Goal: Task Accomplishment & Management: Manage account settings

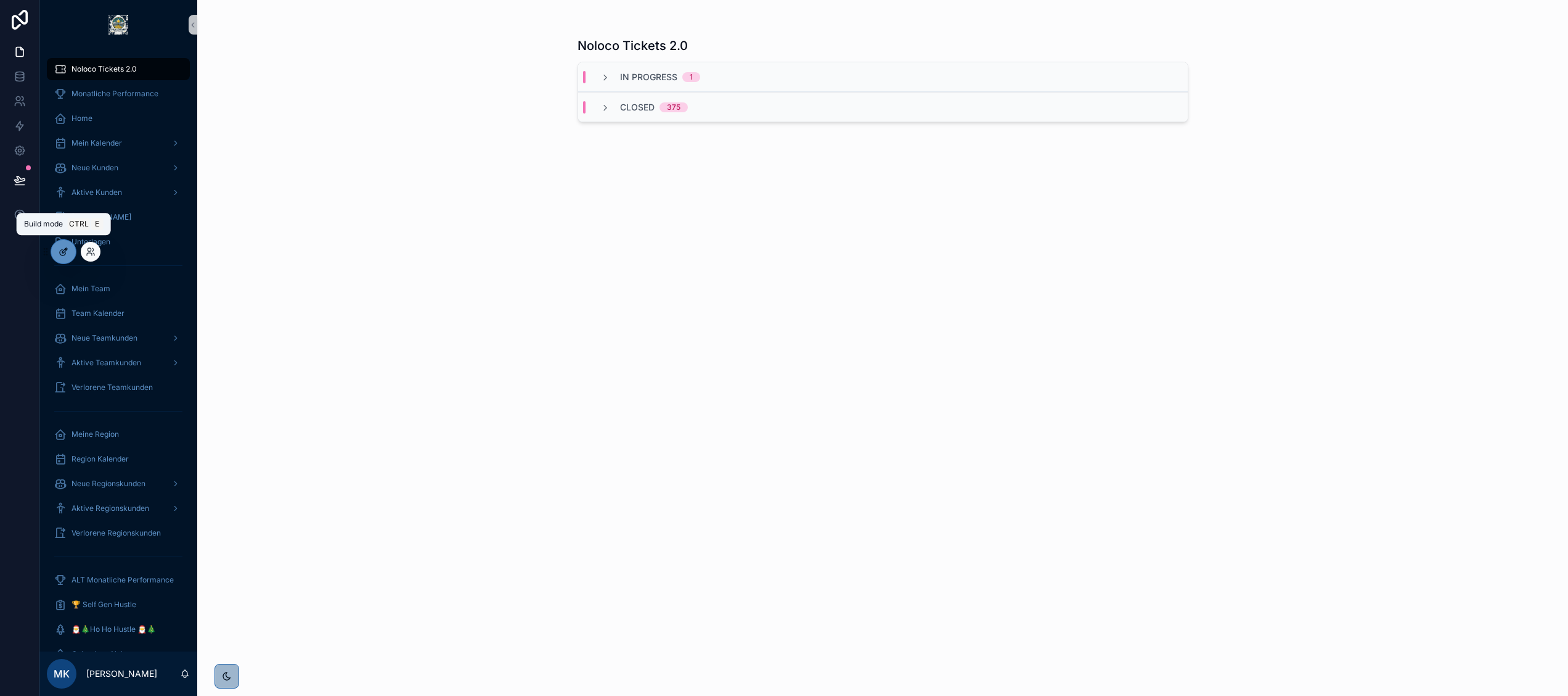
click at [64, 248] on icon at bounding box center [64, 251] width 10 height 10
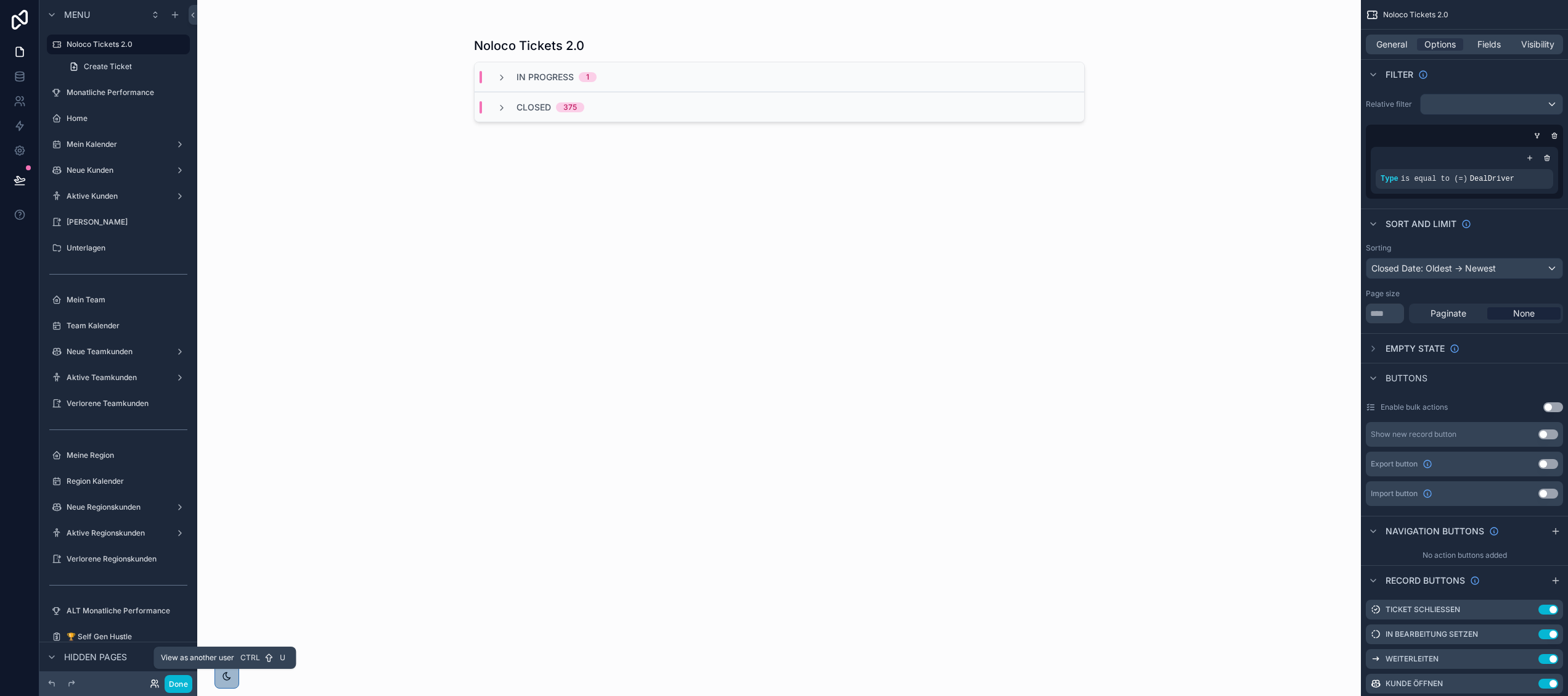
click at [150, 679] on icon at bounding box center [155, 683] width 10 height 10
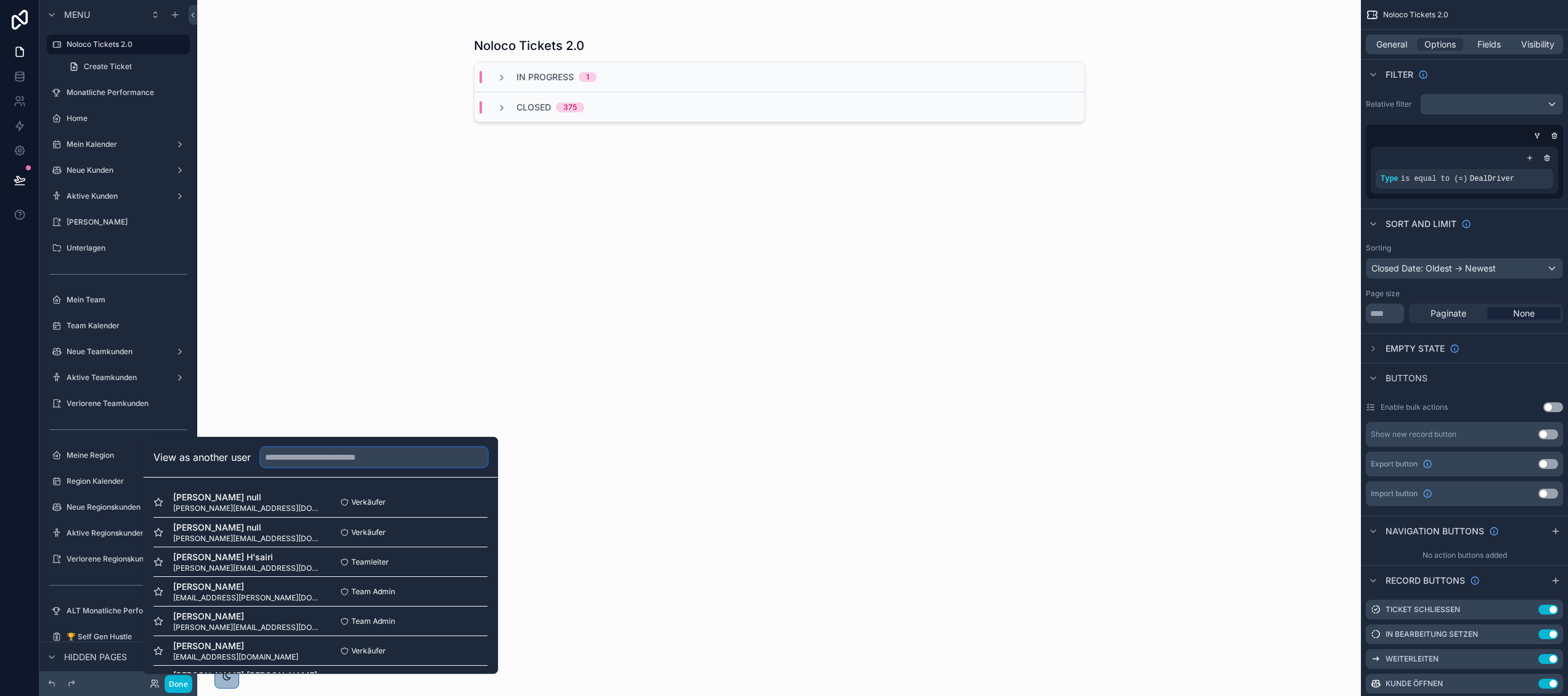
click at [324, 453] on input "text" at bounding box center [374, 457] width 227 height 20
type input "****"
click at [459, 533] on button "Select" at bounding box center [471, 532] width 32 height 18
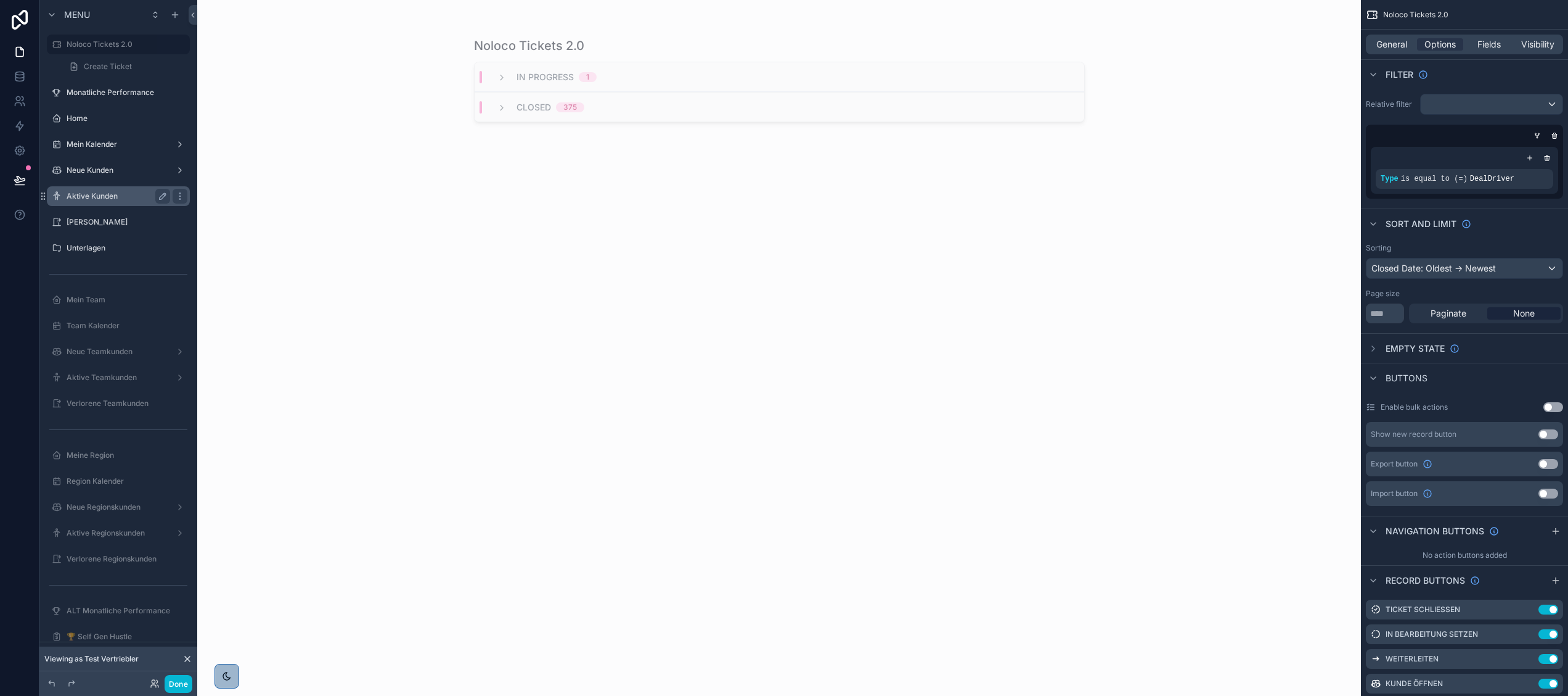
click at [117, 196] on label "Aktive Kunden" at bounding box center [116, 196] width 99 height 10
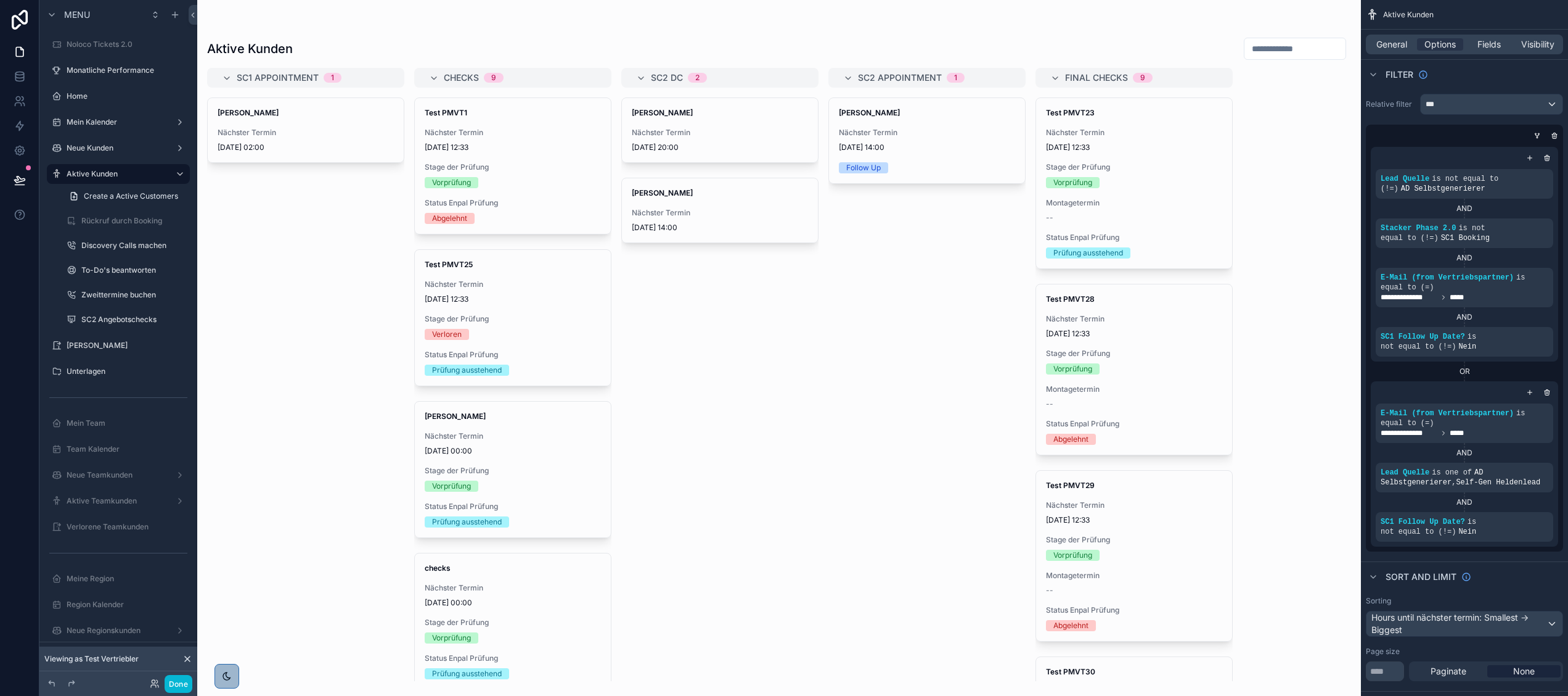
click at [329, 138] on div "scrollable content" at bounding box center [779, 348] width 1164 height 696
click at [313, 138] on div "Nächster Termin [DATE] 02:00" at bounding box center [306, 140] width 176 height 24
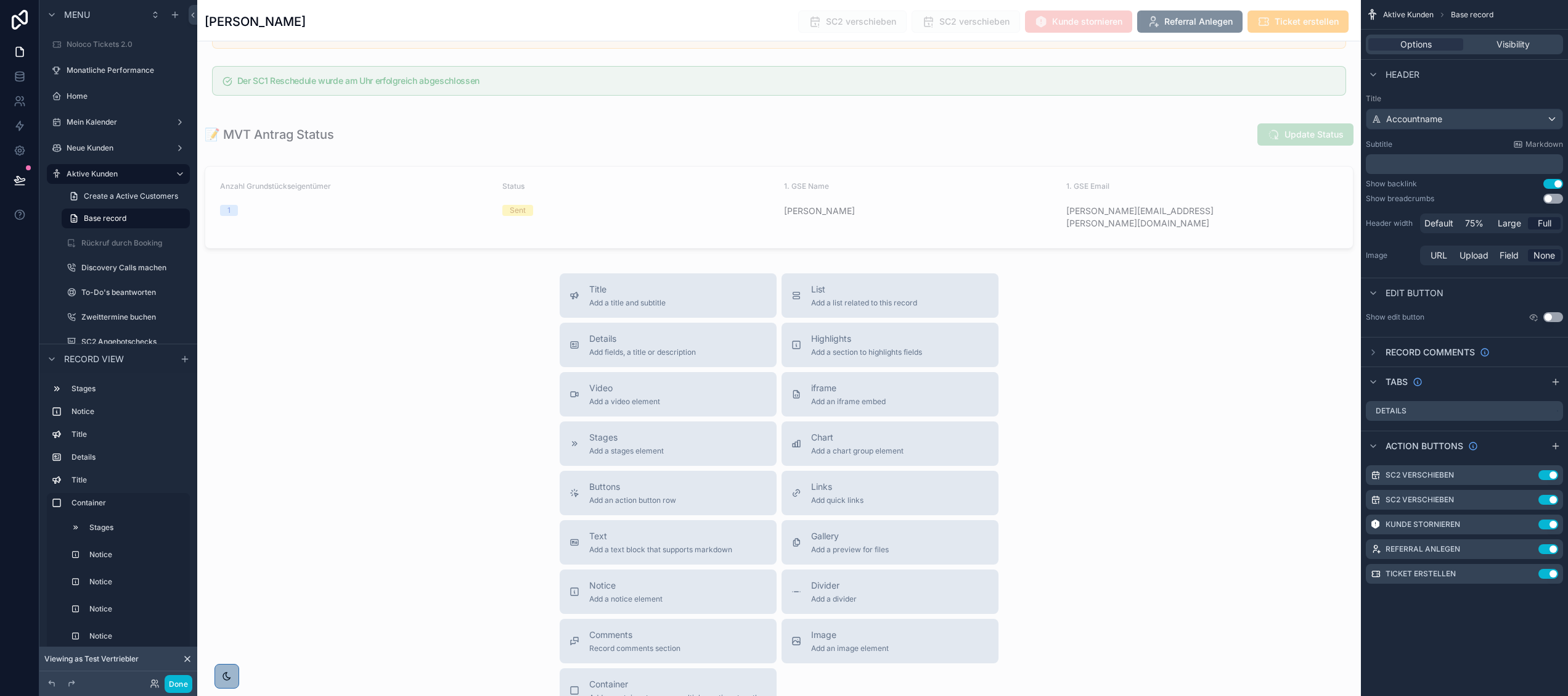
scroll to position [3629, 0]
click at [484, 256] on div "scrollable content" at bounding box center [779, 209] width 1164 height 92
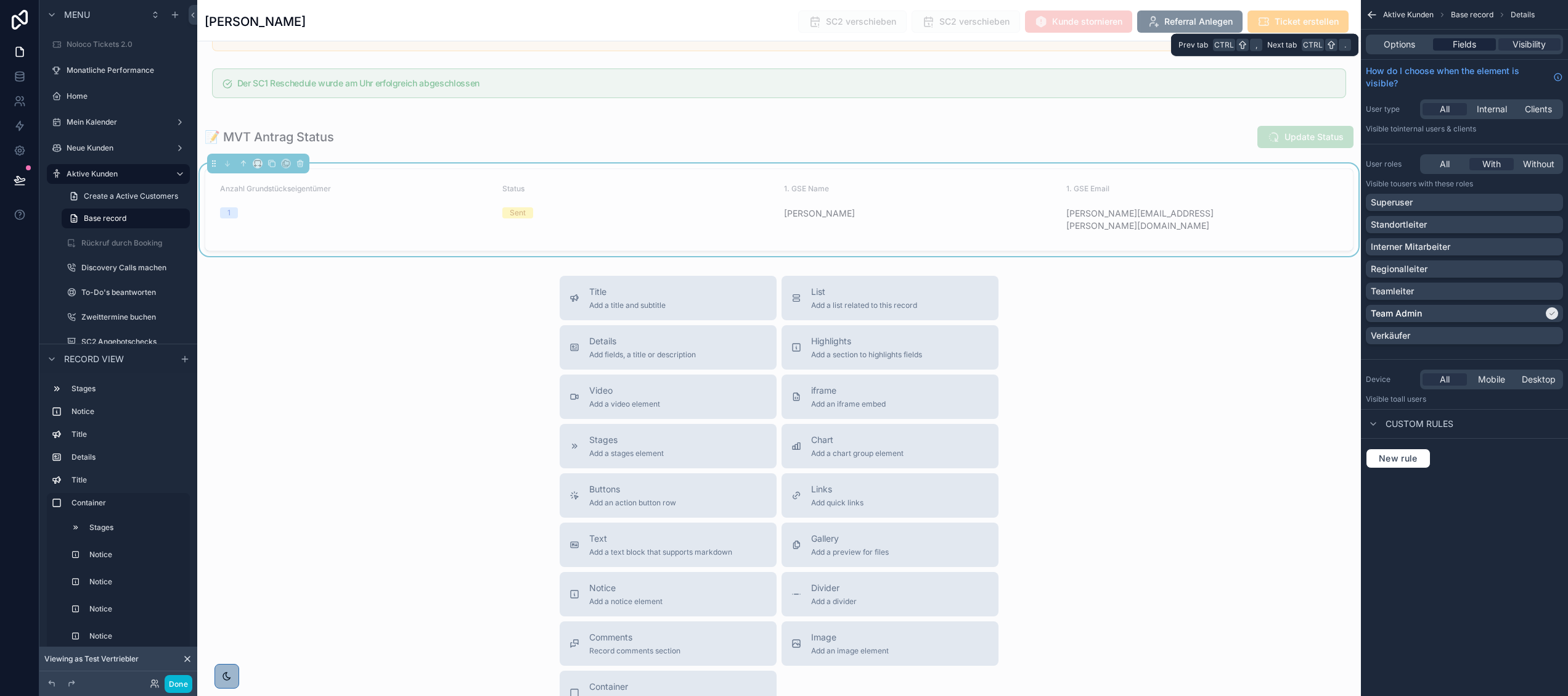
click at [1462, 42] on span "Fields" at bounding box center [1464, 44] width 24 height 12
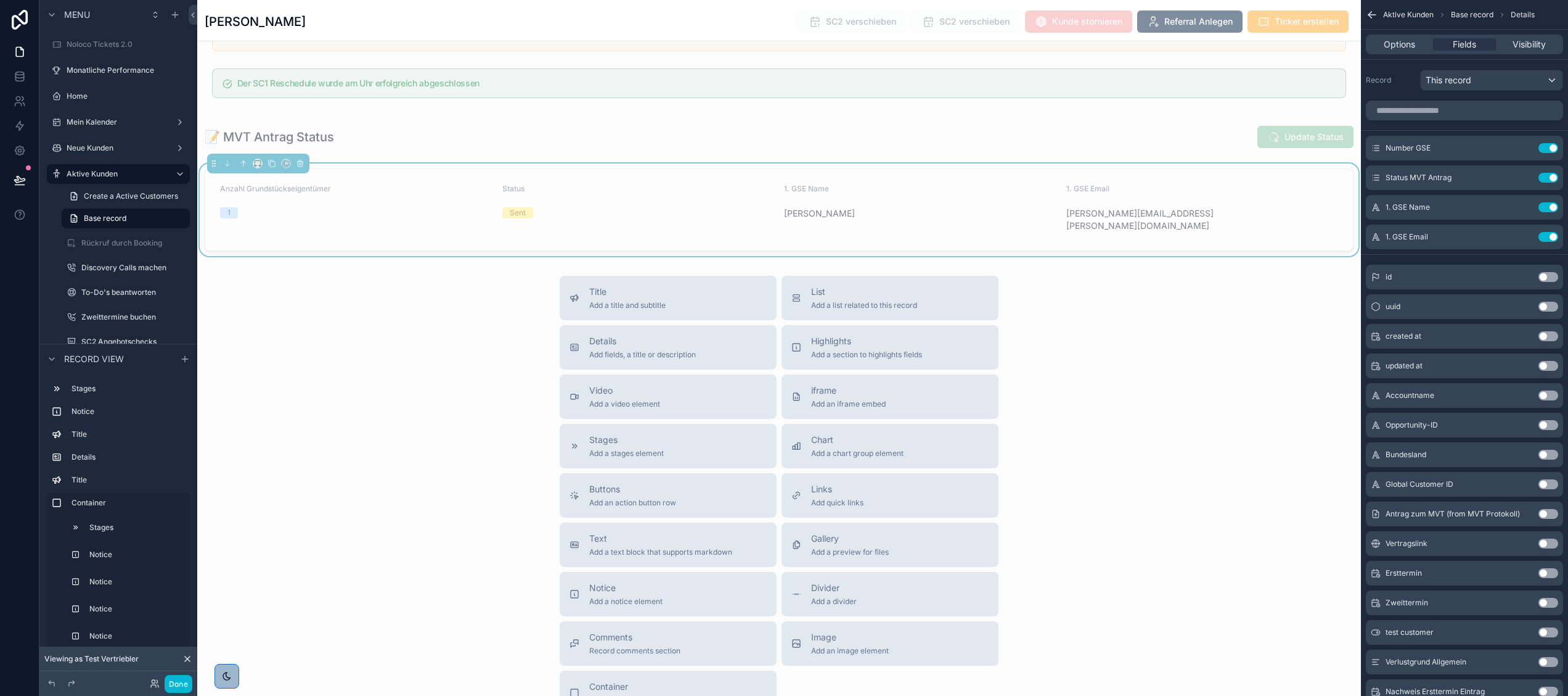
click at [190, 654] on icon at bounding box center [188, 658] width 10 height 10
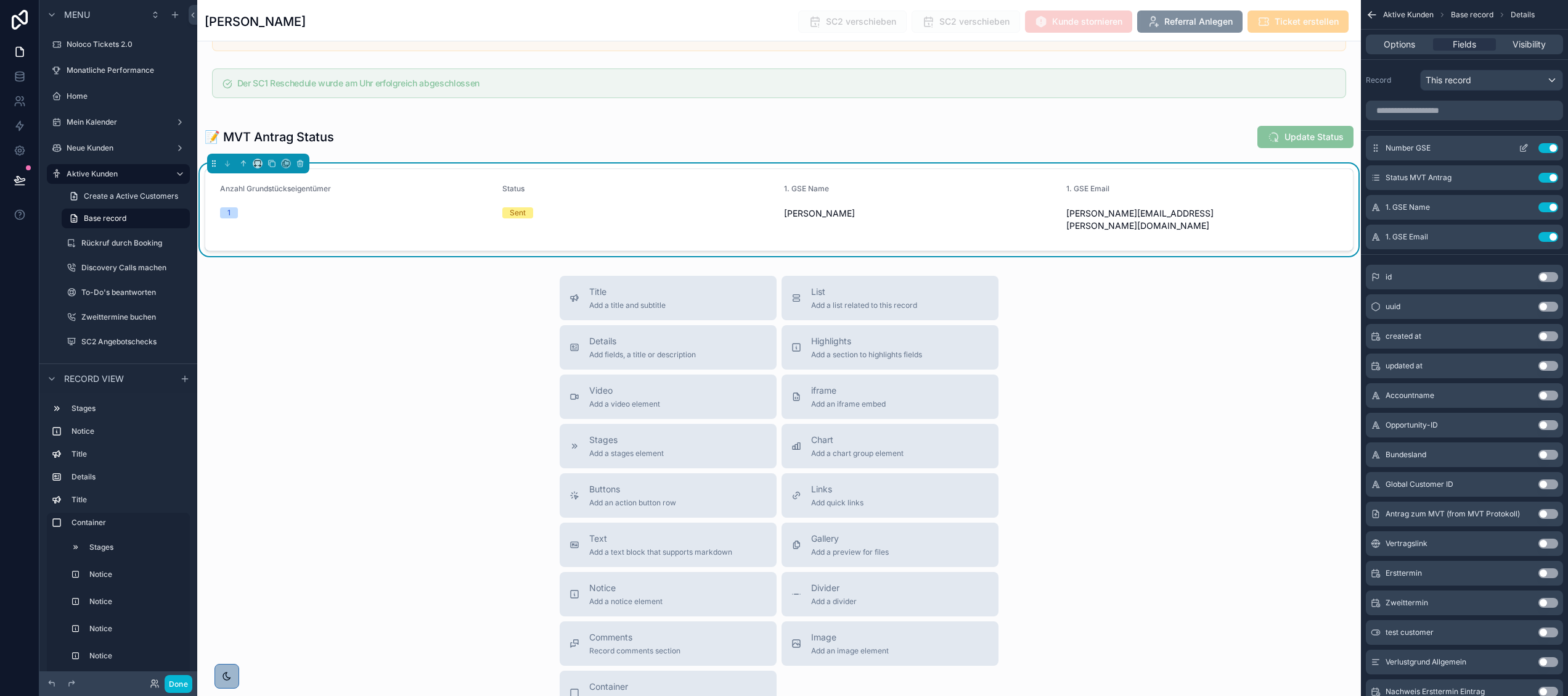
click at [1523, 149] on icon "scrollable content" at bounding box center [1525, 147] width 5 height 5
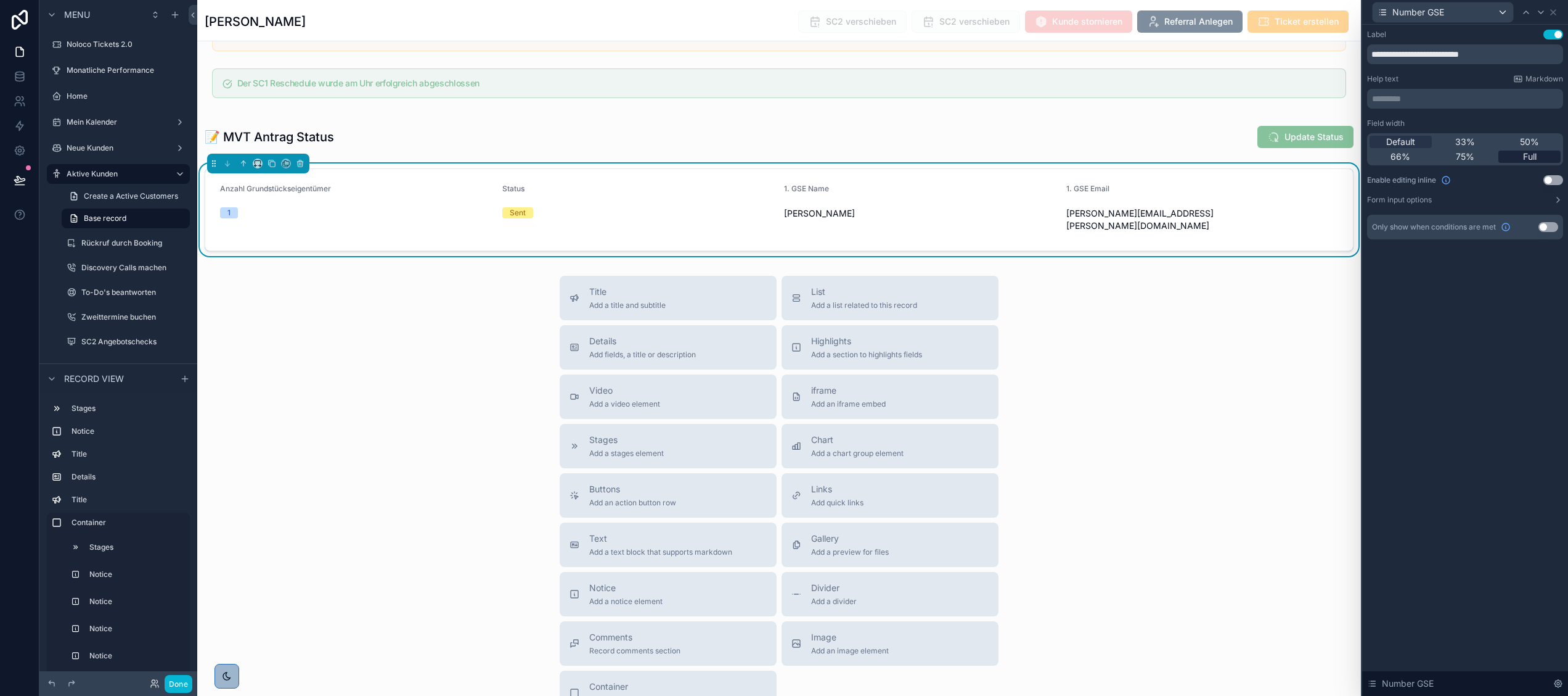
click at [1534, 155] on span "Full" at bounding box center [1530, 156] width 14 height 12
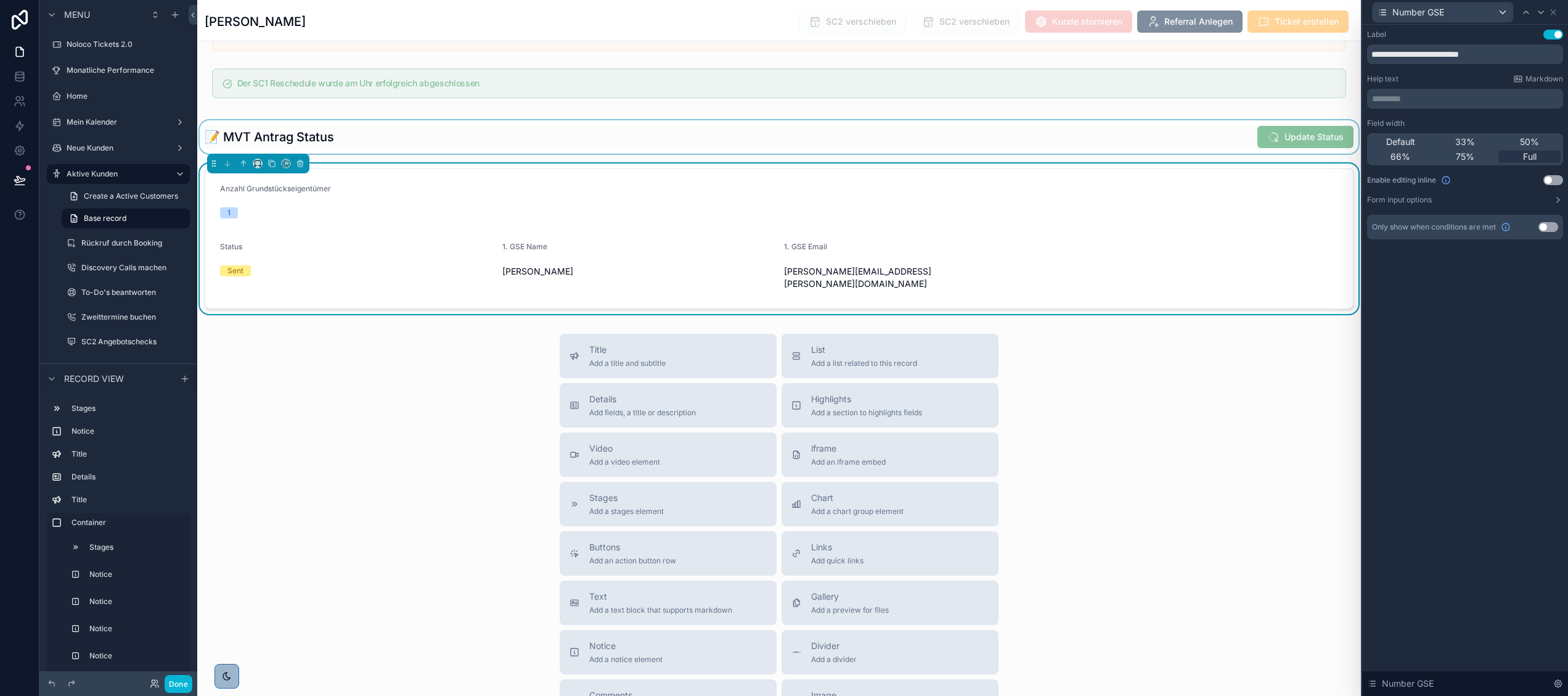
click at [1022, 153] on div "scrollable content" at bounding box center [779, 136] width 1164 height 33
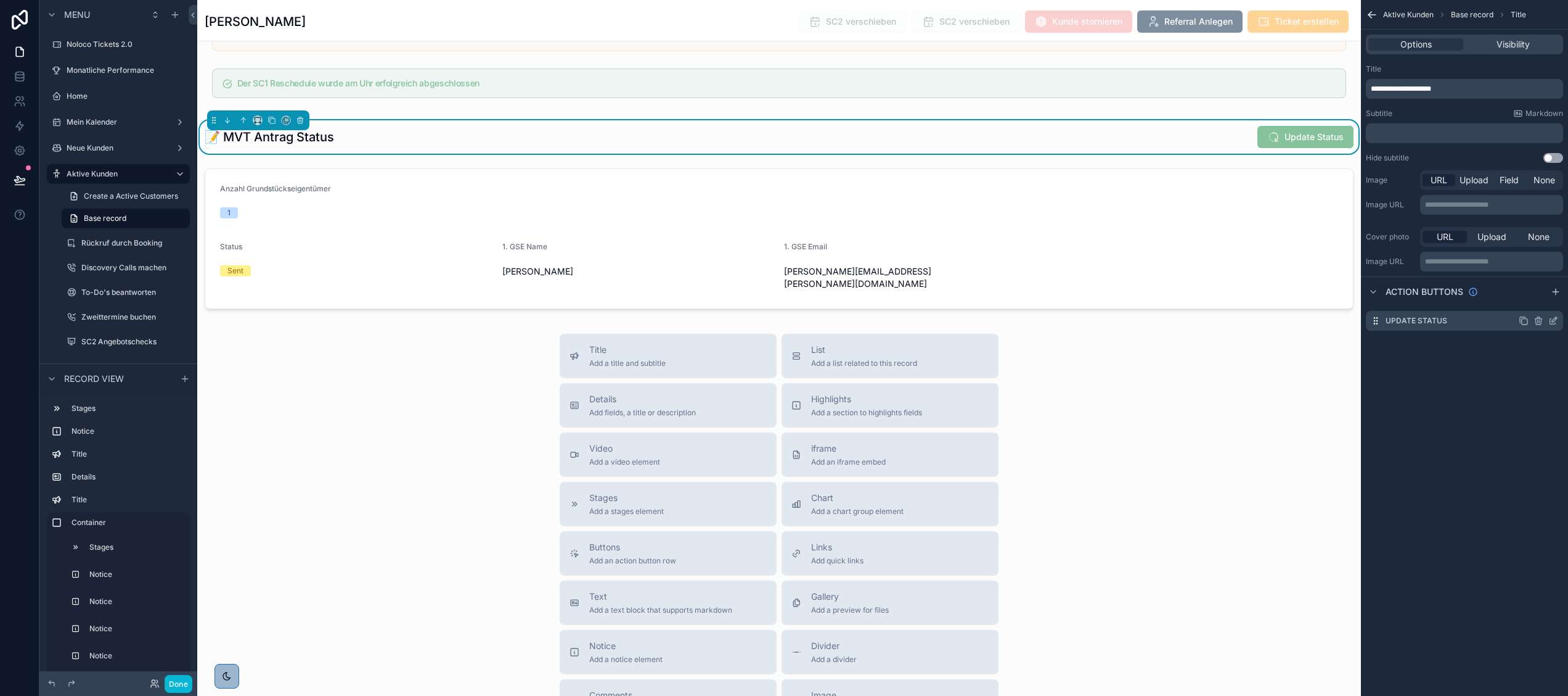
click at [1553, 318] on icon "scrollable content" at bounding box center [1554, 319] width 5 height 5
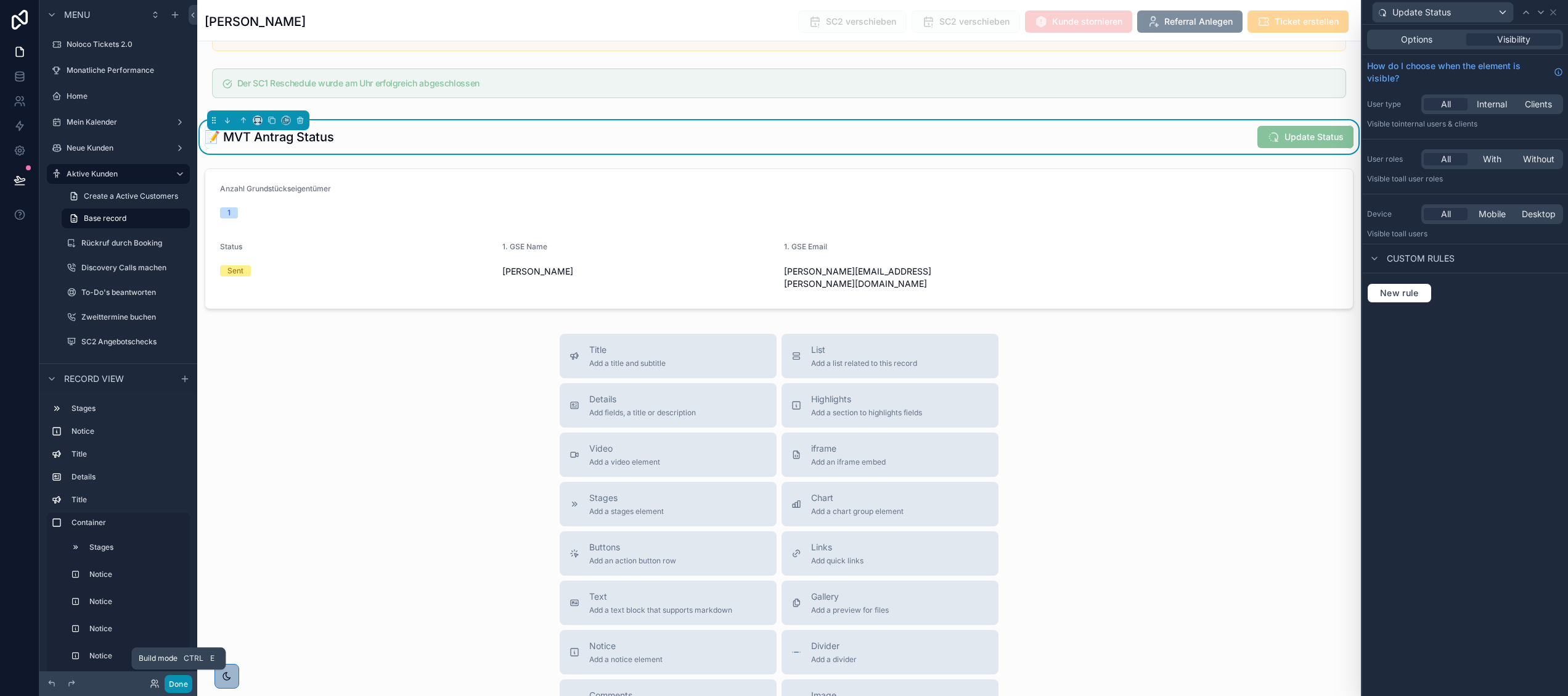
click at [174, 681] on button "Done" at bounding box center [179, 684] width 28 height 18
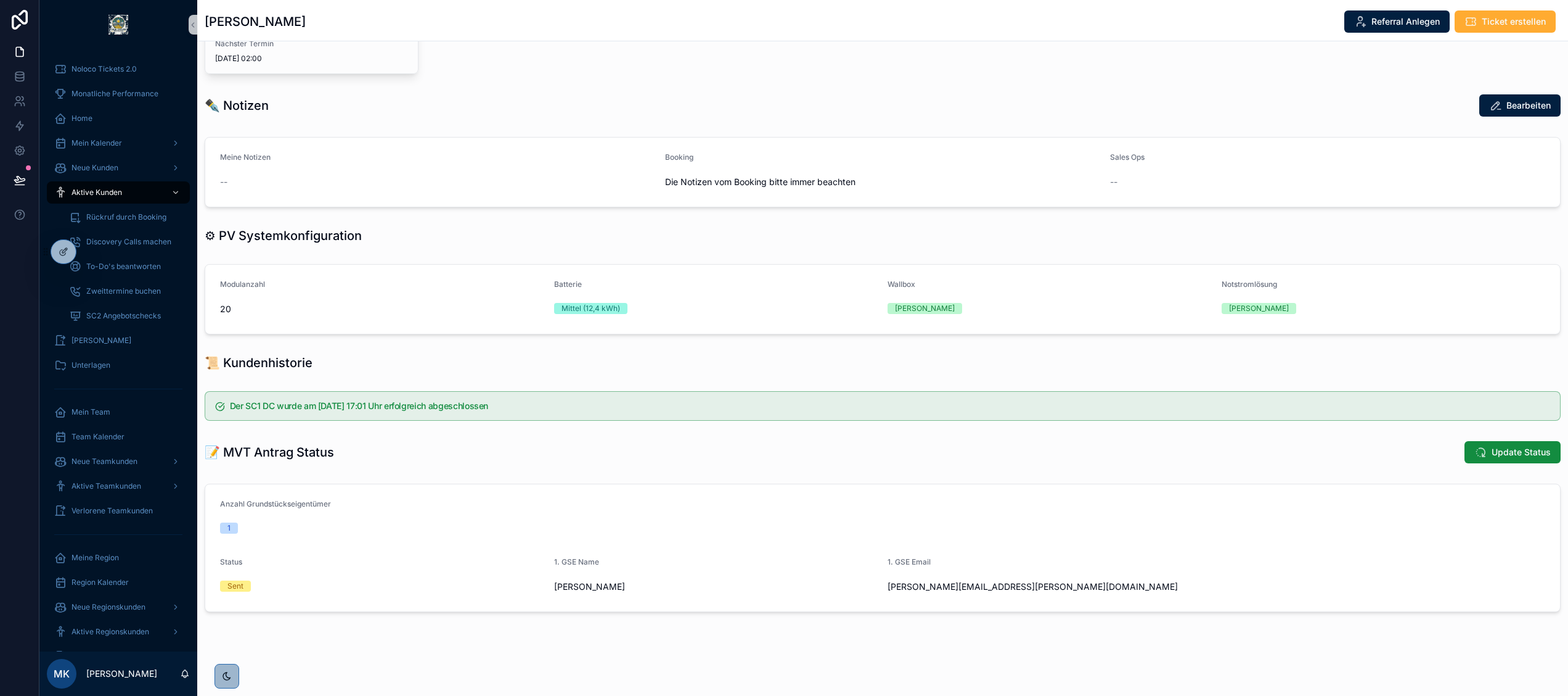
scroll to position [432, 0]
click at [60, 251] on icon at bounding box center [62, 252] width 6 height 6
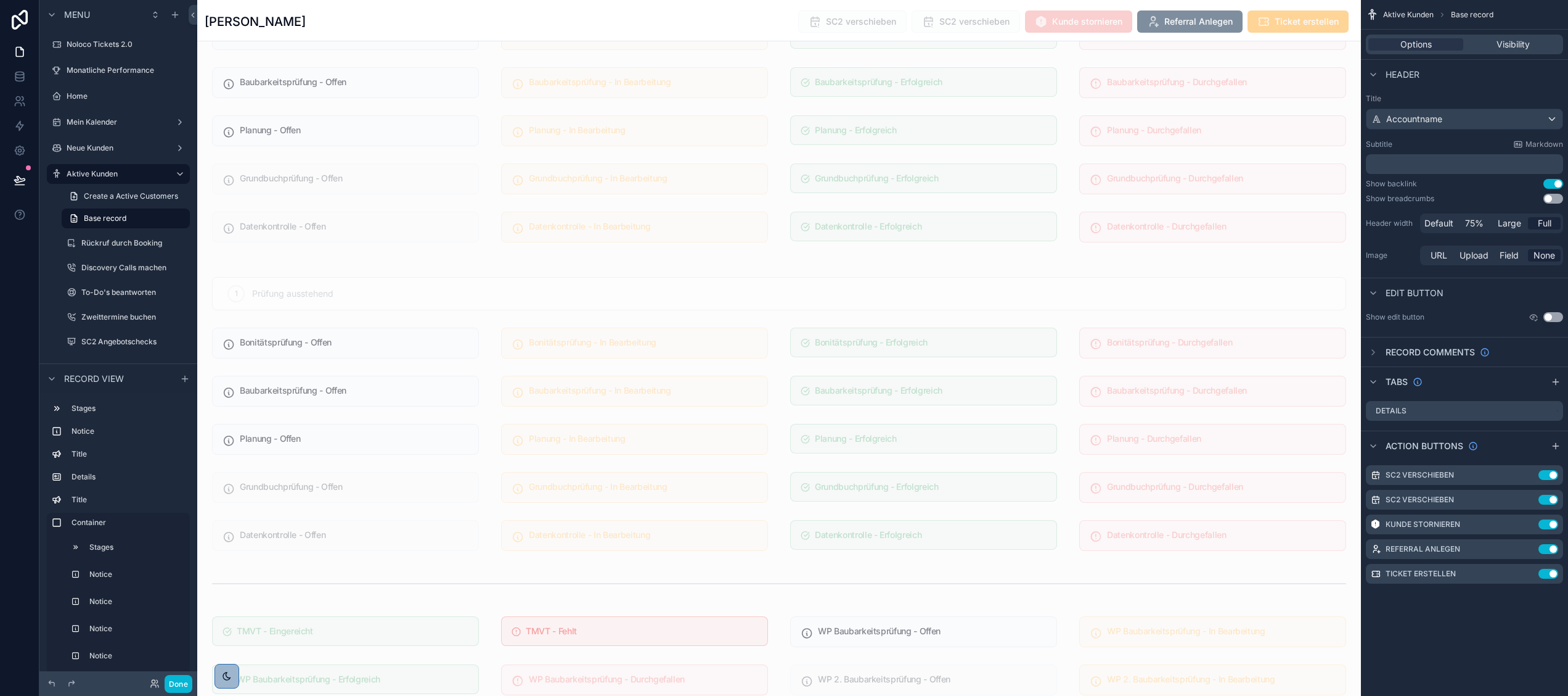
scroll to position [3629, 0]
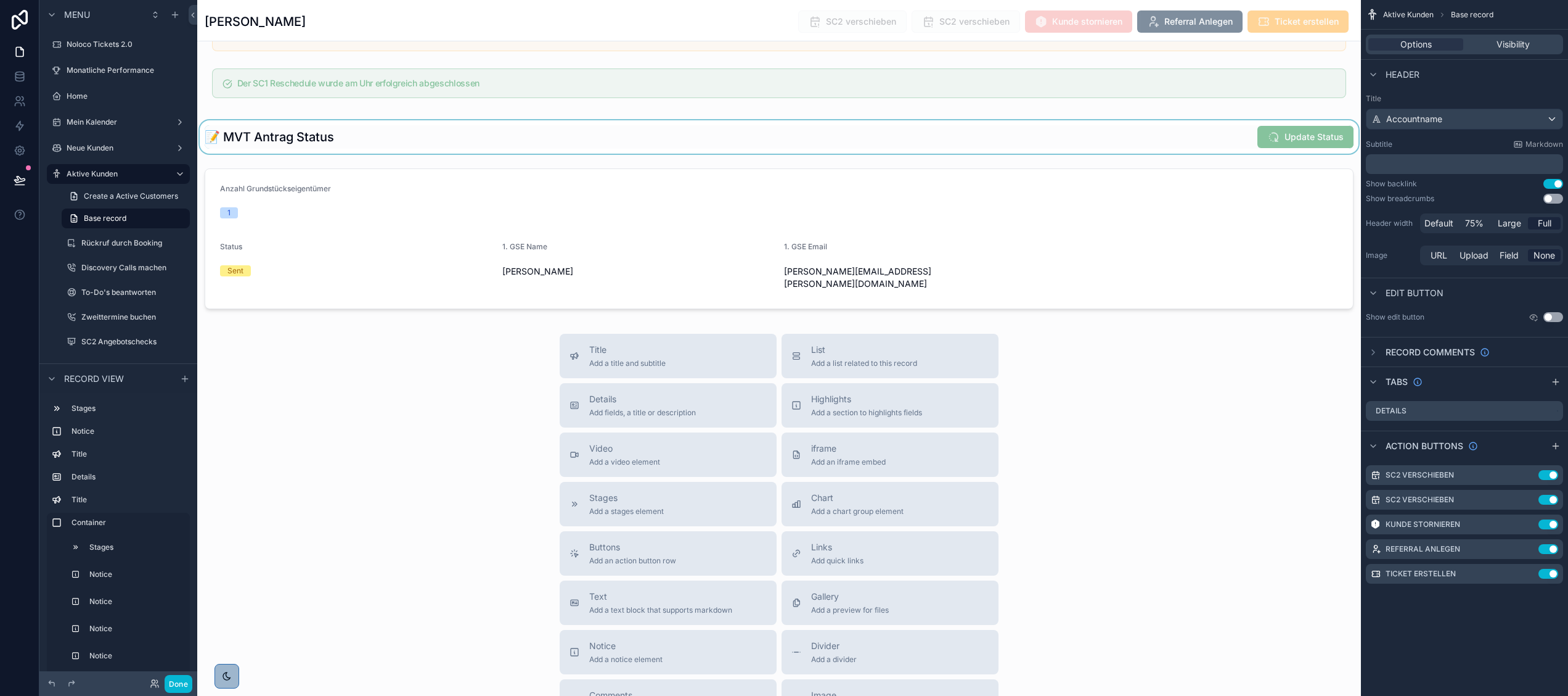
click at [1217, 153] on div "scrollable content" at bounding box center [779, 136] width 1164 height 33
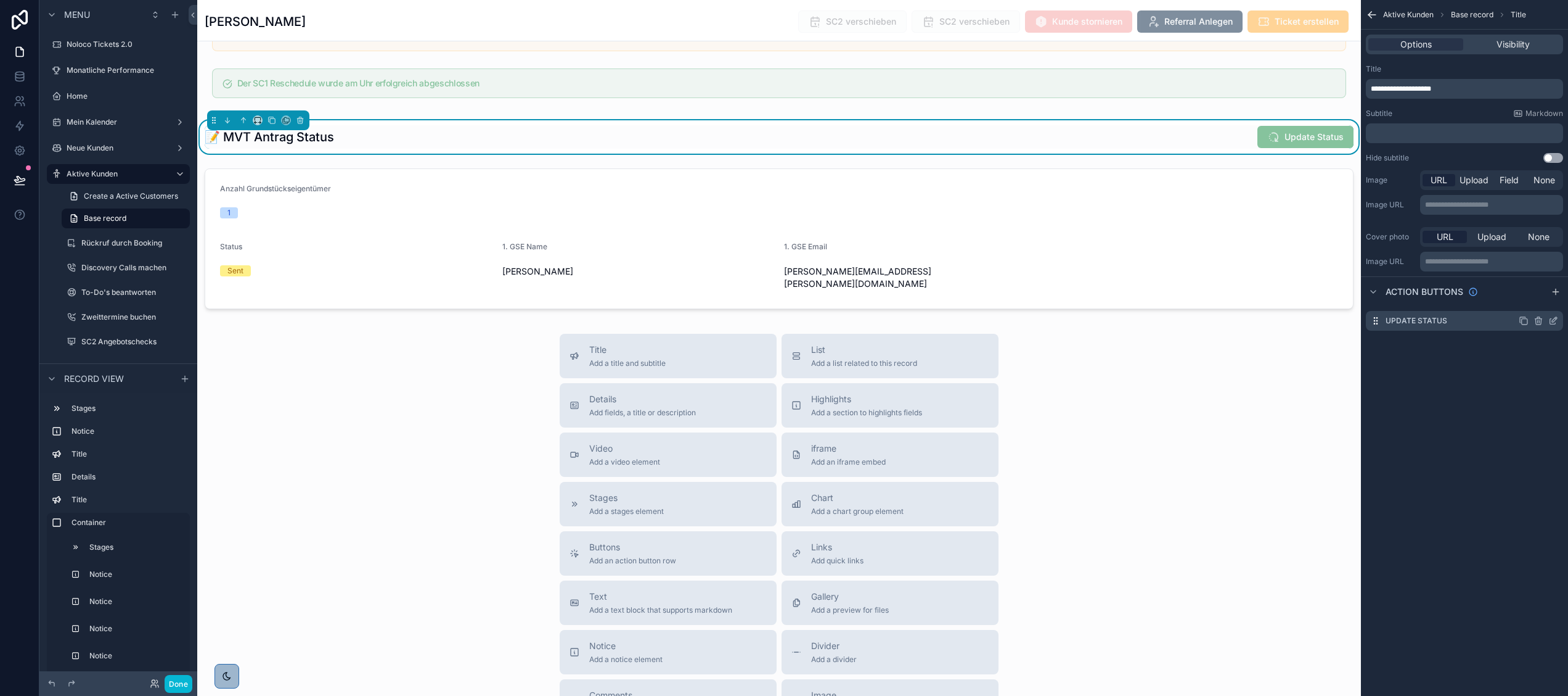
click at [1559, 321] on div "Update Status" at bounding box center [1464, 321] width 197 height 20
click at [1545, 314] on div "Update Status" at bounding box center [1464, 321] width 197 height 20
click at [1554, 319] on icon "scrollable content" at bounding box center [1554, 319] width 5 height 5
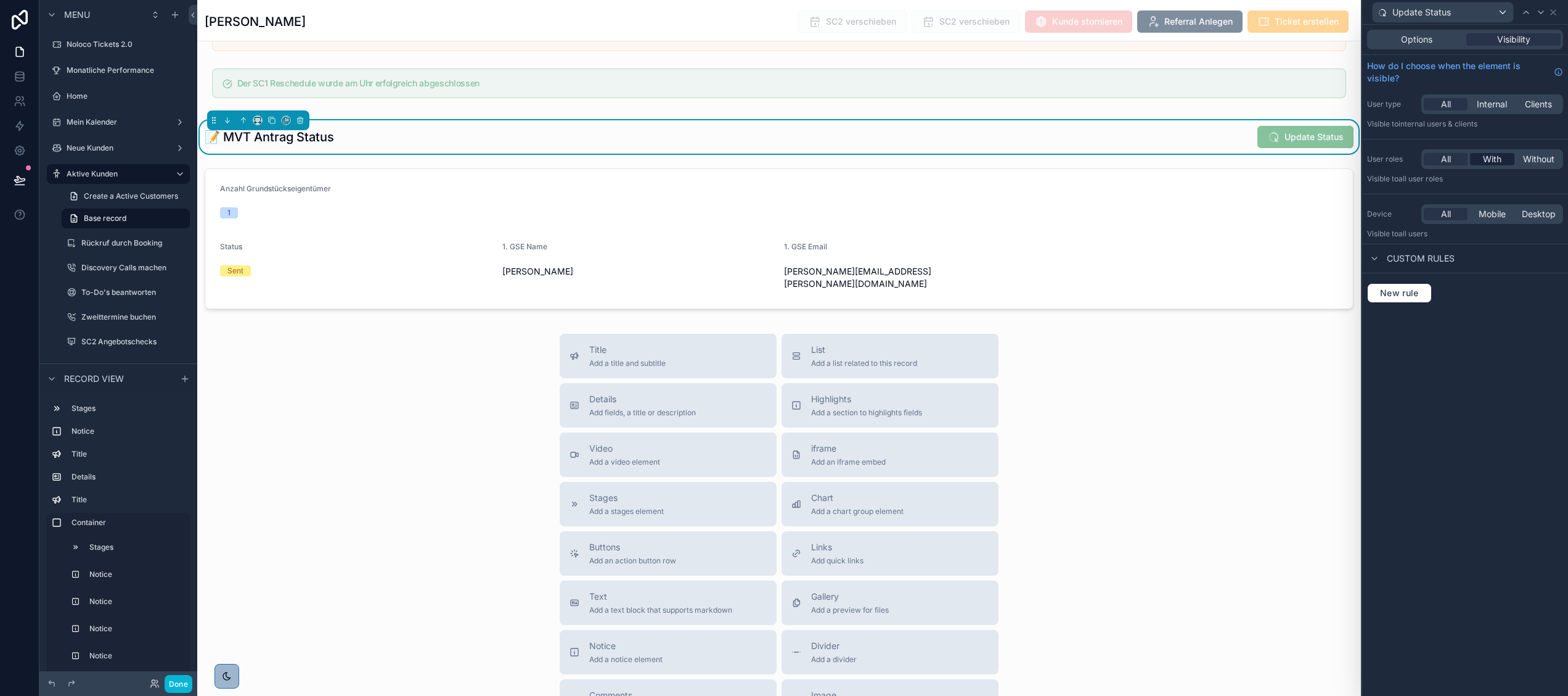
click at [1491, 159] on span "With" at bounding box center [1491, 158] width 19 height 12
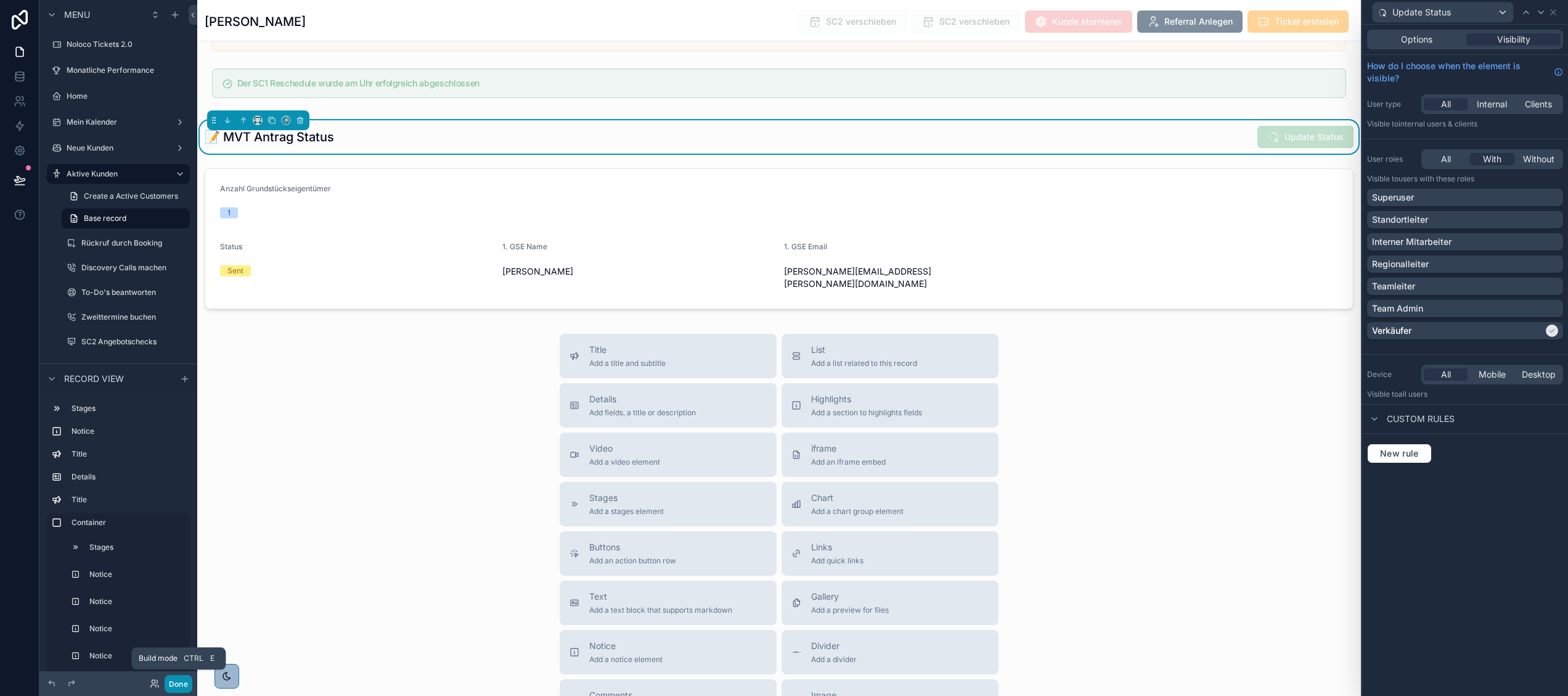
click at [170, 686] on button "Done" at bounding box center [179, 684] width 28 height 18
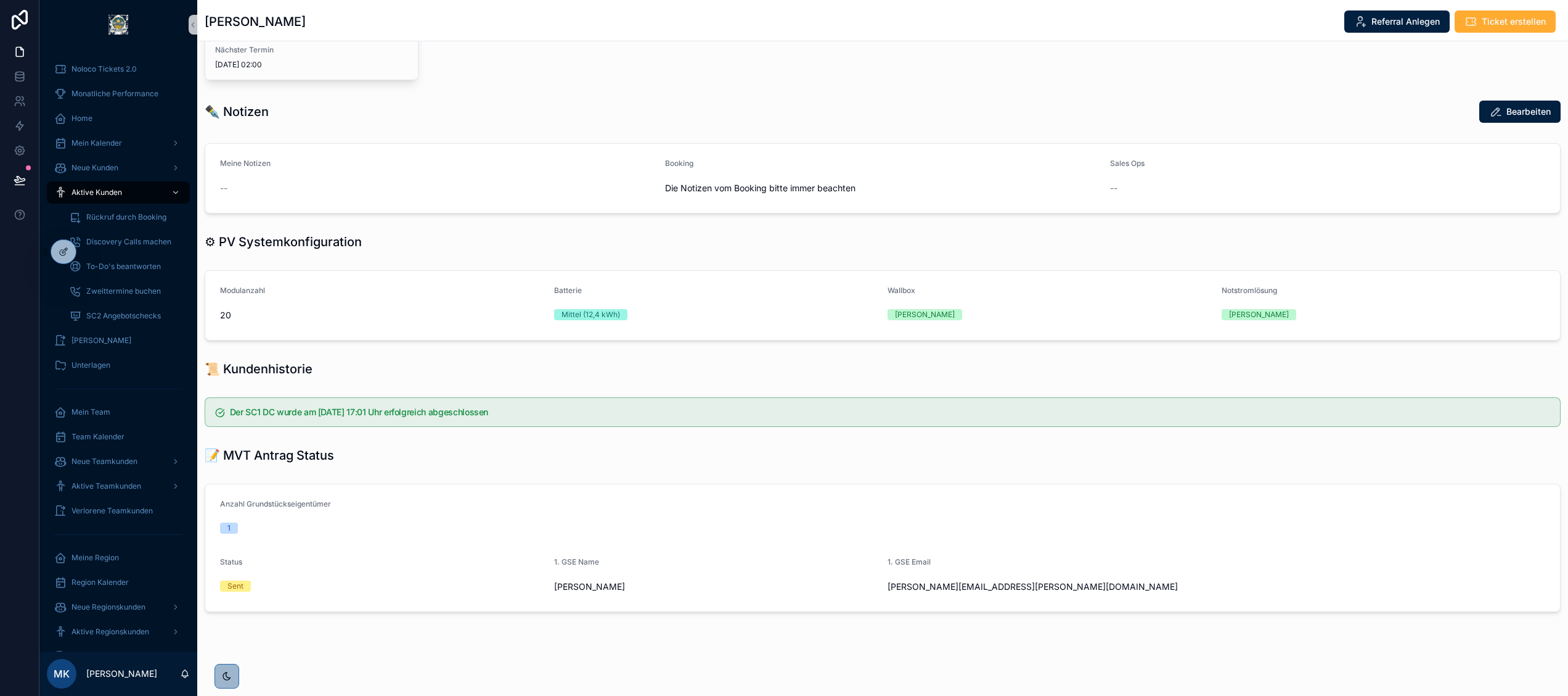
scroll to position [425, 0]
click at [60, 253] on icon at bounding box center [64, 251] width 10 height 10
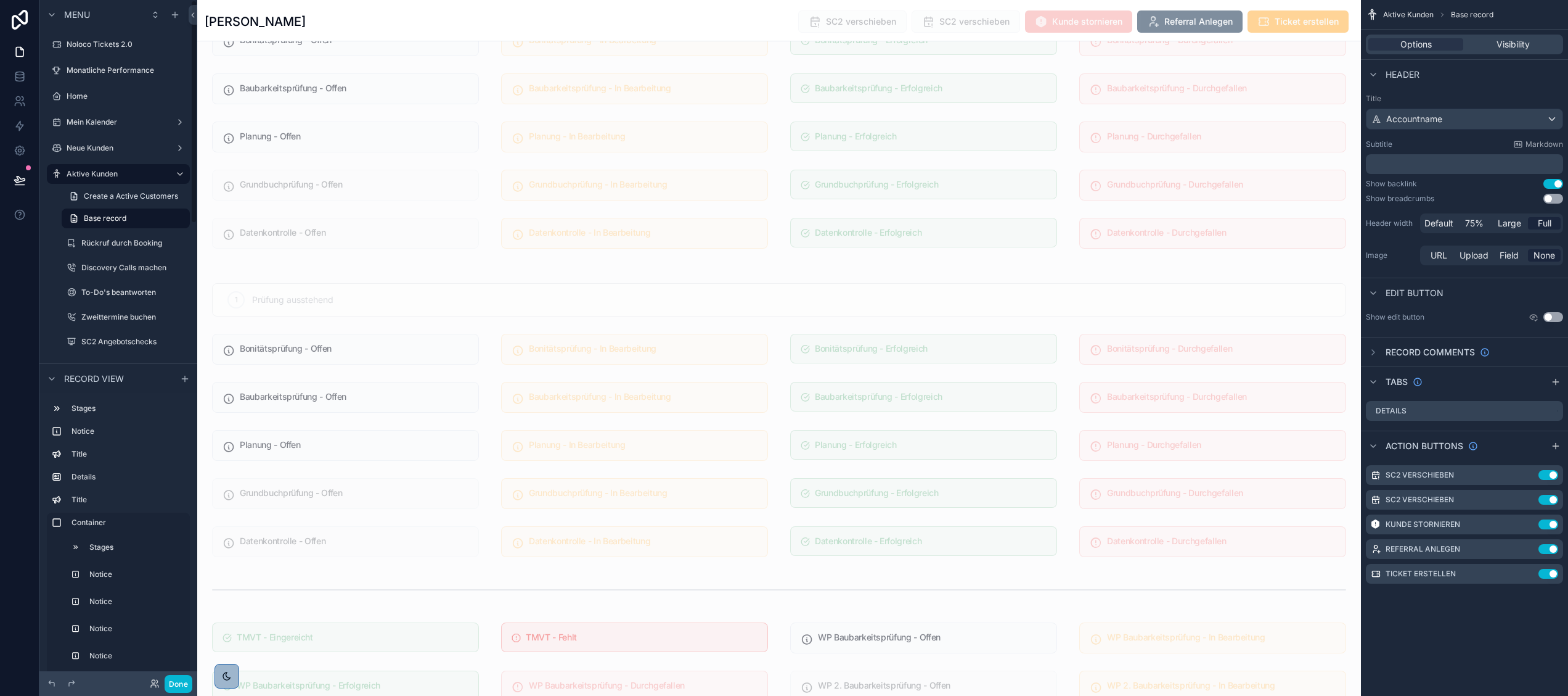
scroll to position [3629, 0]
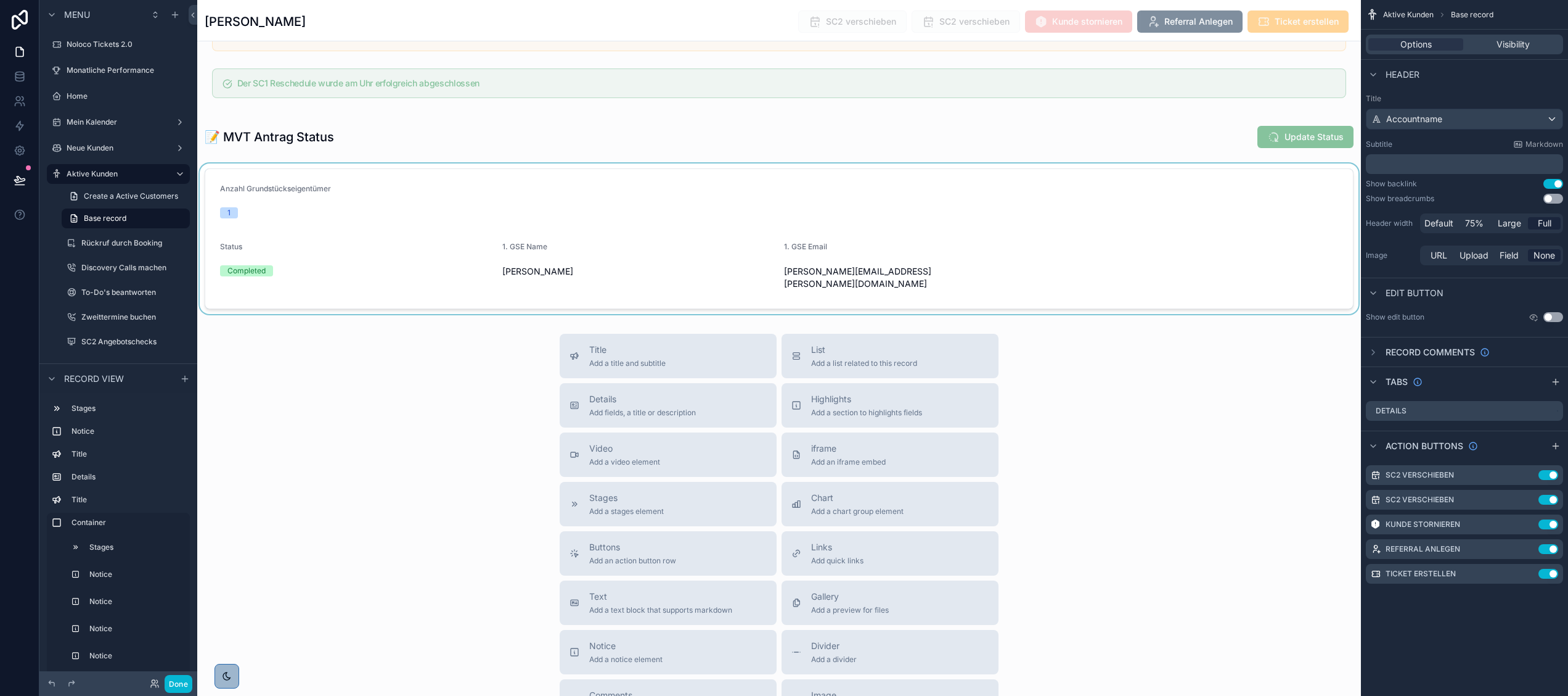
click at [378, 307] on div "scrollable content" at bounding box center [779, 238] width 1164 height 150
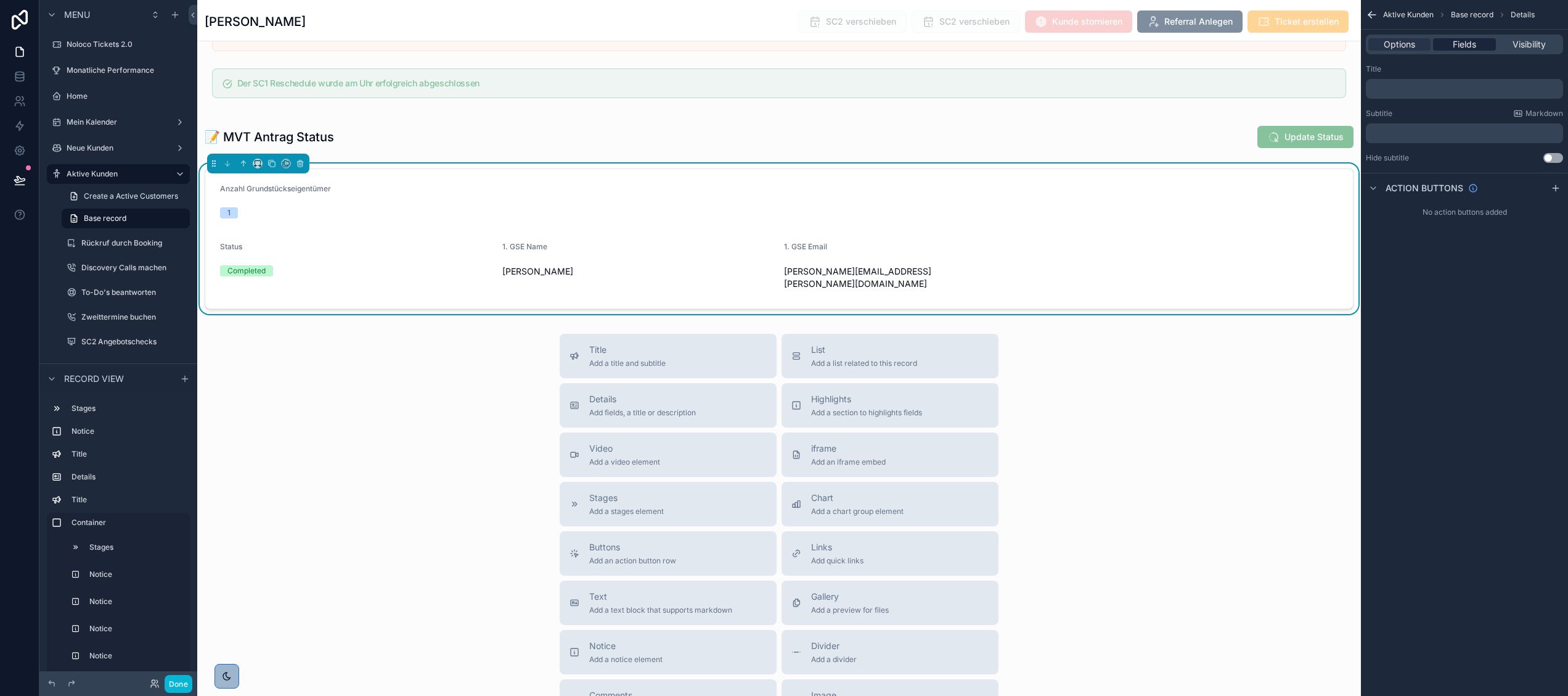
click at [1470, 42] on span "Fields" at bounding box center [1464, 44] width 24 height 12
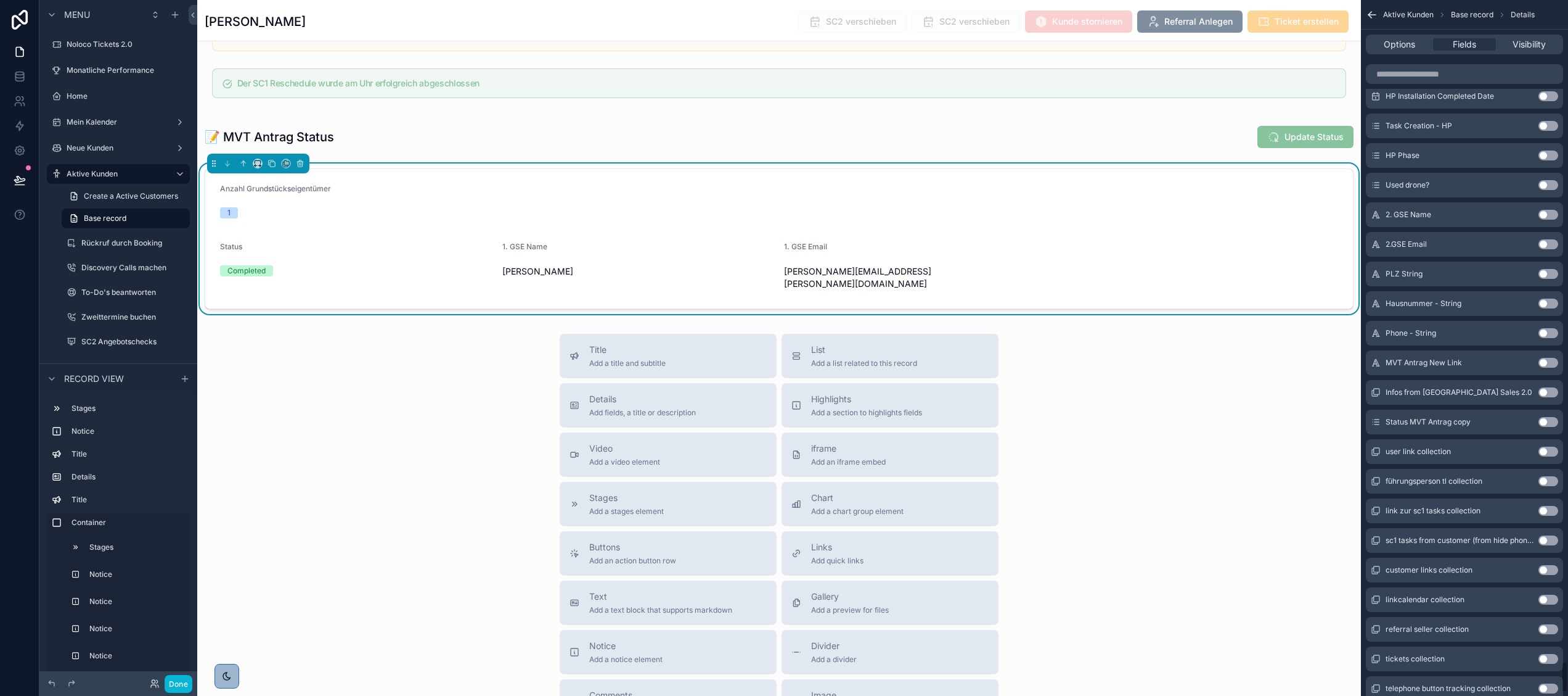
scroll to position [14853, 0]
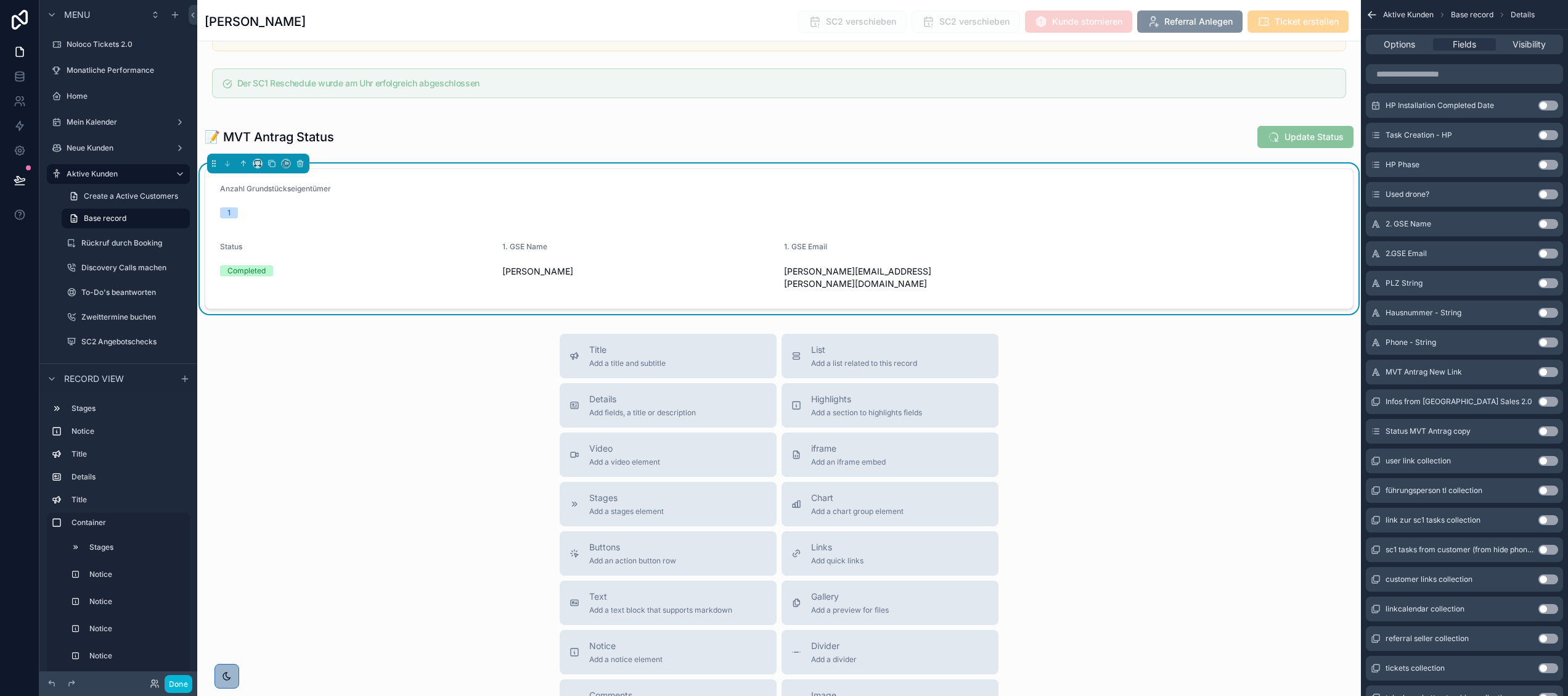
click at [1554, 428] on button "Use setting" at bounding box center [1548, 431] width 20 height 10
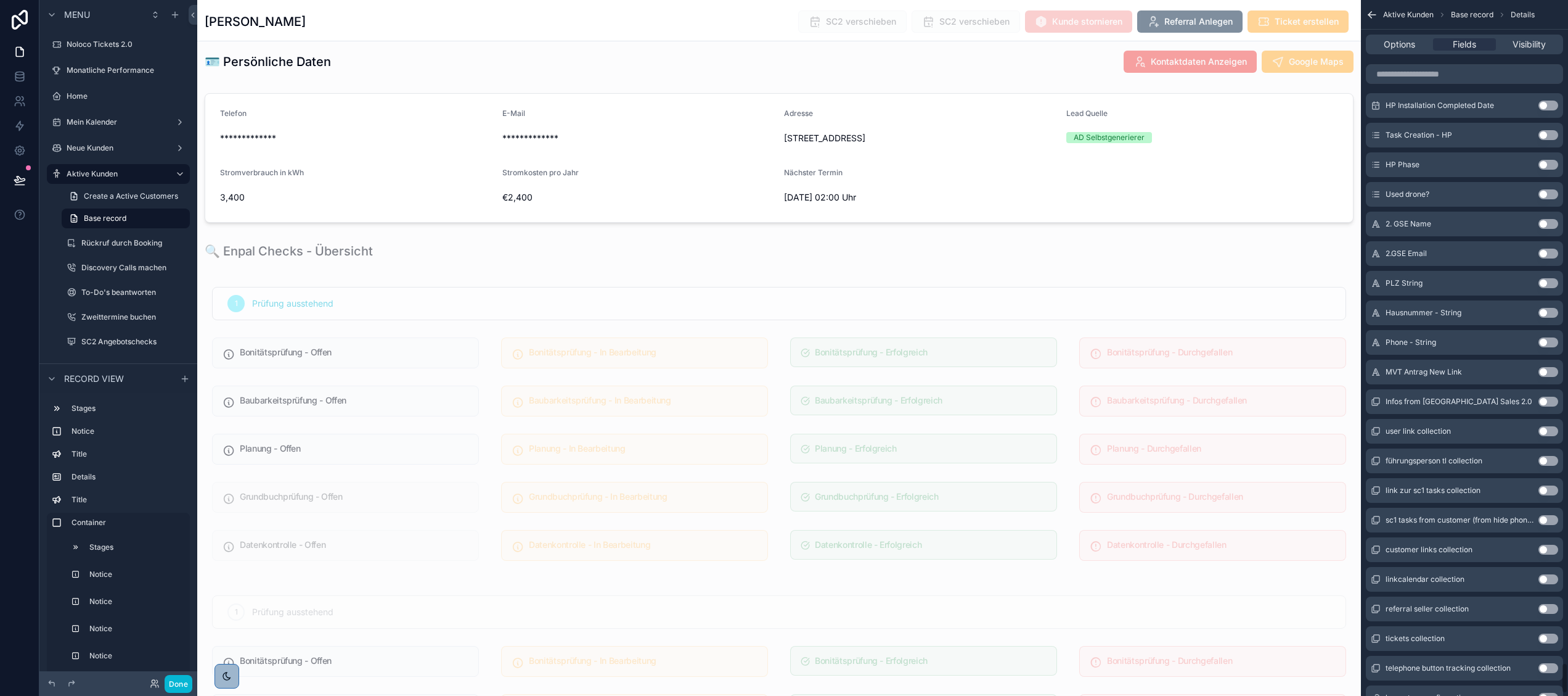
scroll to position [3629, 0]
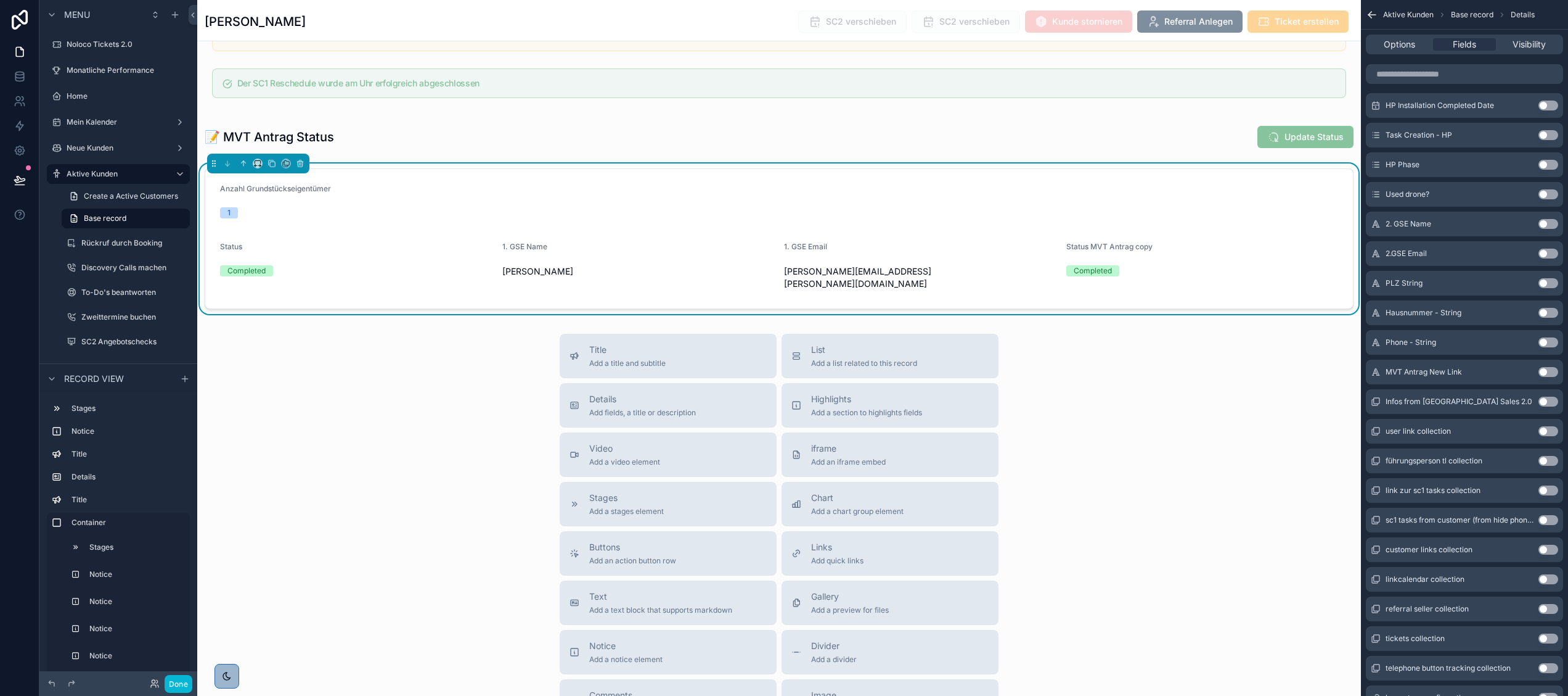
click at [1551, 217] on div "2. GSE Name Use setting" at bounding box center [1464, 224] width 197 height 24
click at [1543, 221] on button "Use setting" at bounding box center [1548, 224] width 20 height 10
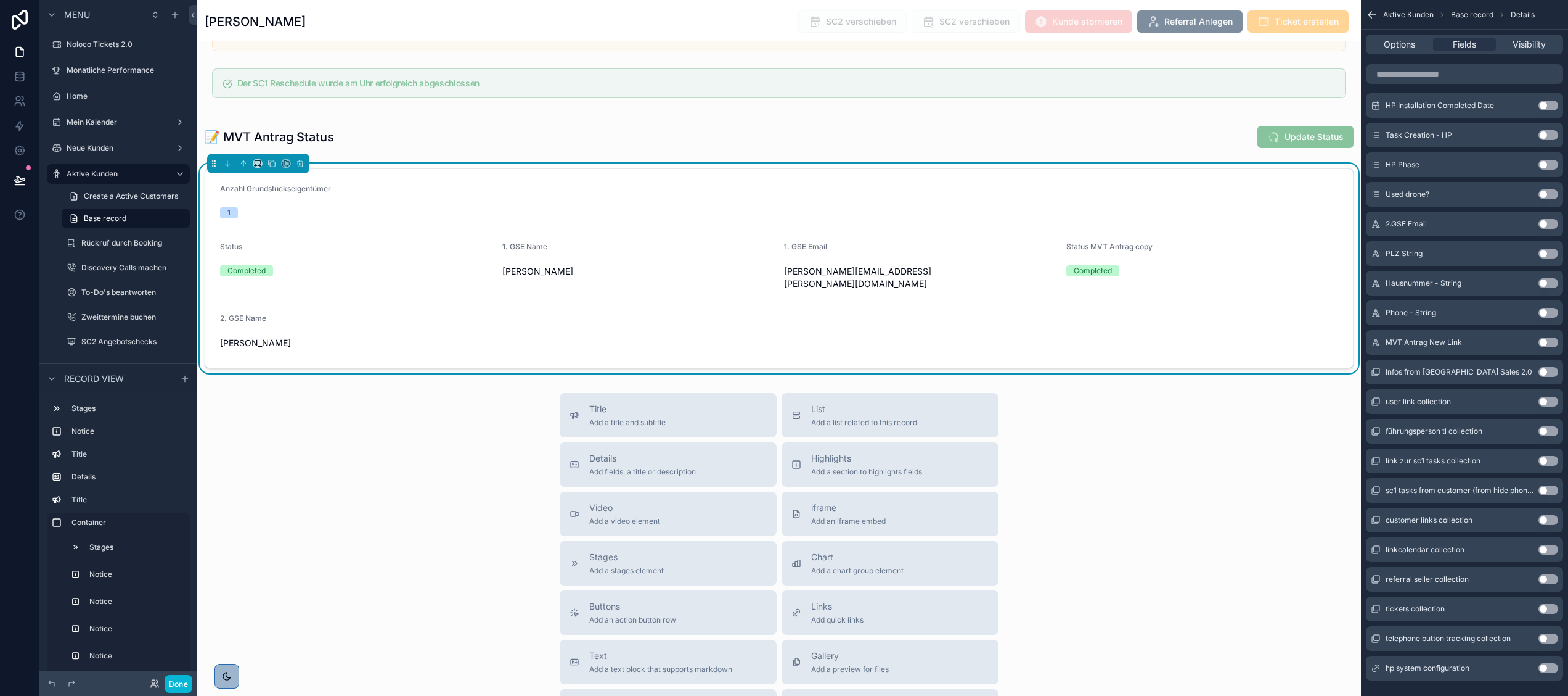
click at [1545, 226] on button "Use setting" at bounding box center [1548, 224] width 20 height 10
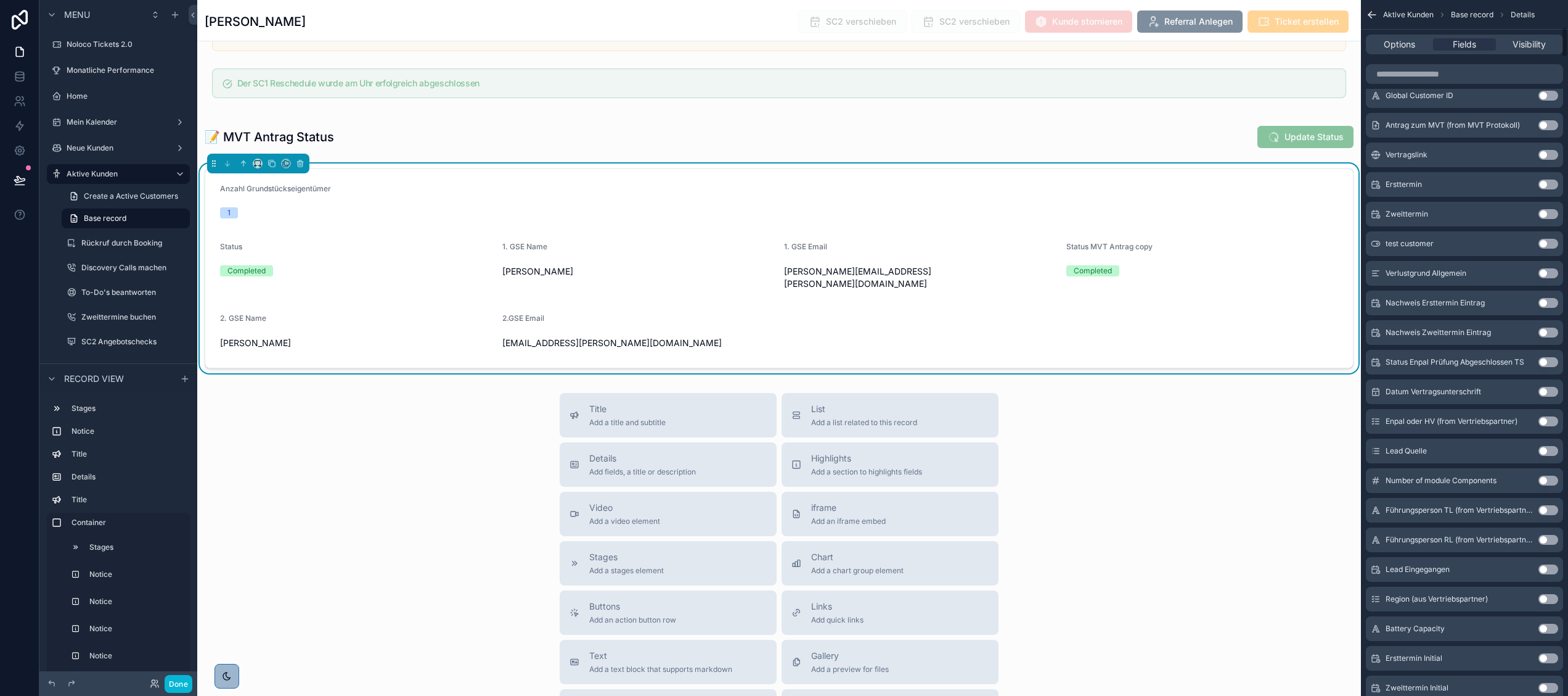
scroll to position [0, 0]
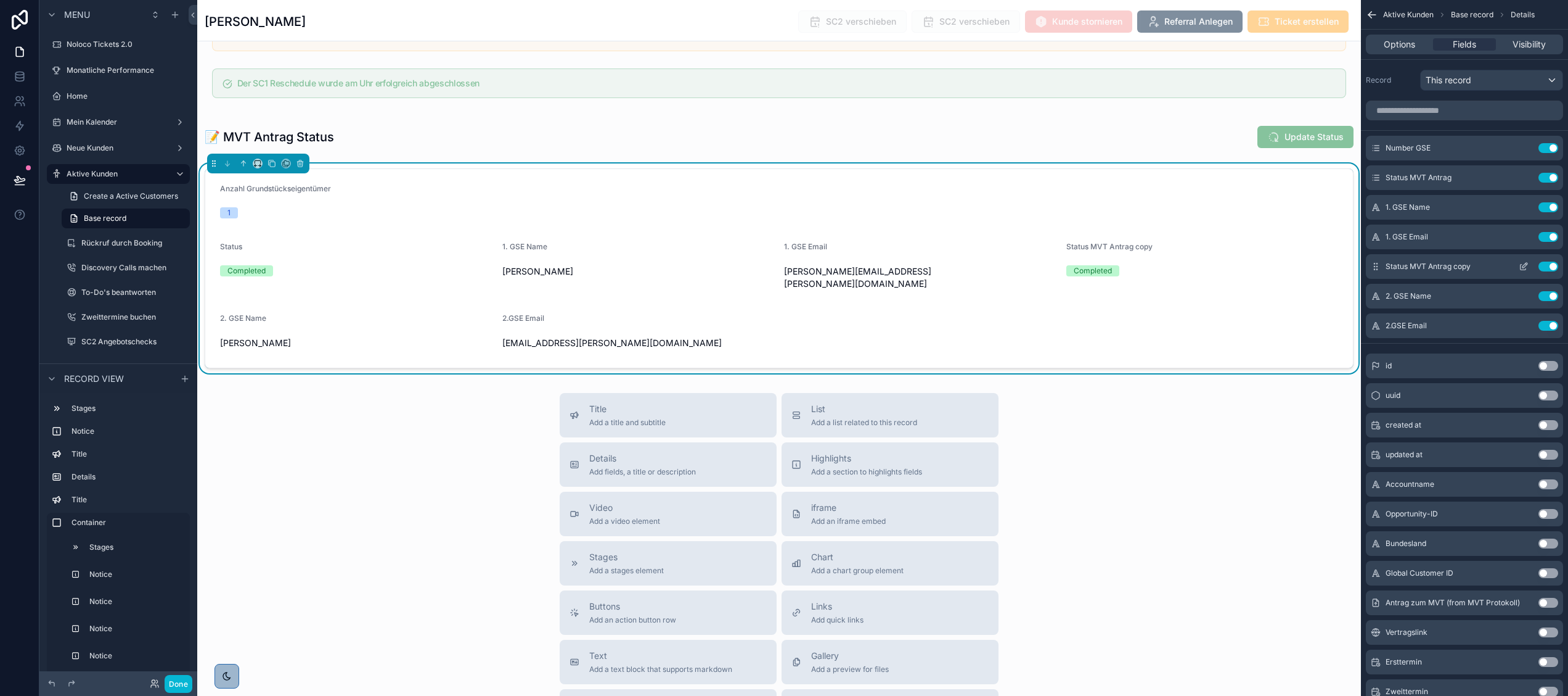
click at [1523, 268] on icon "scrollable content" at bounding box center [1525, 265] width 5 height 5
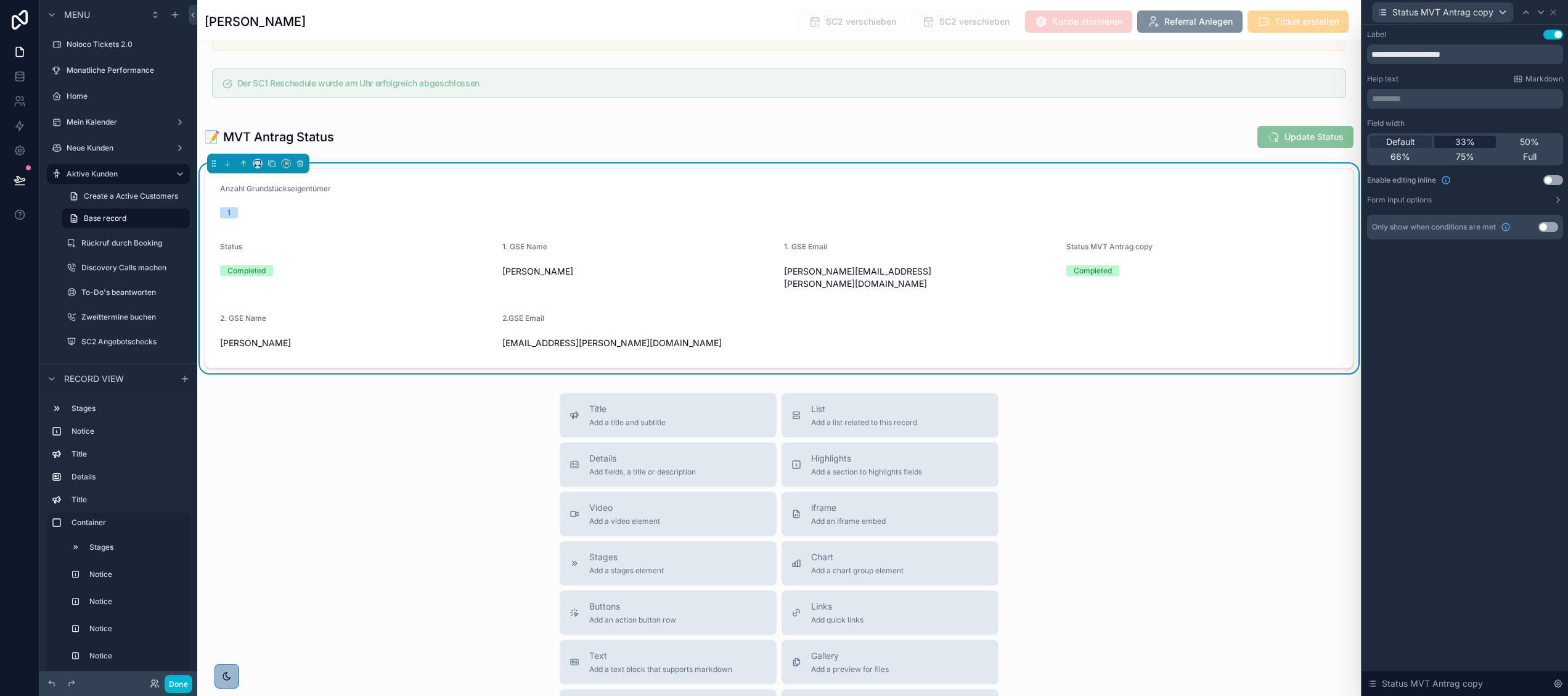
click at [1467, 140] on span "33%" at bounding box center [1464, 141] width 20 height 12
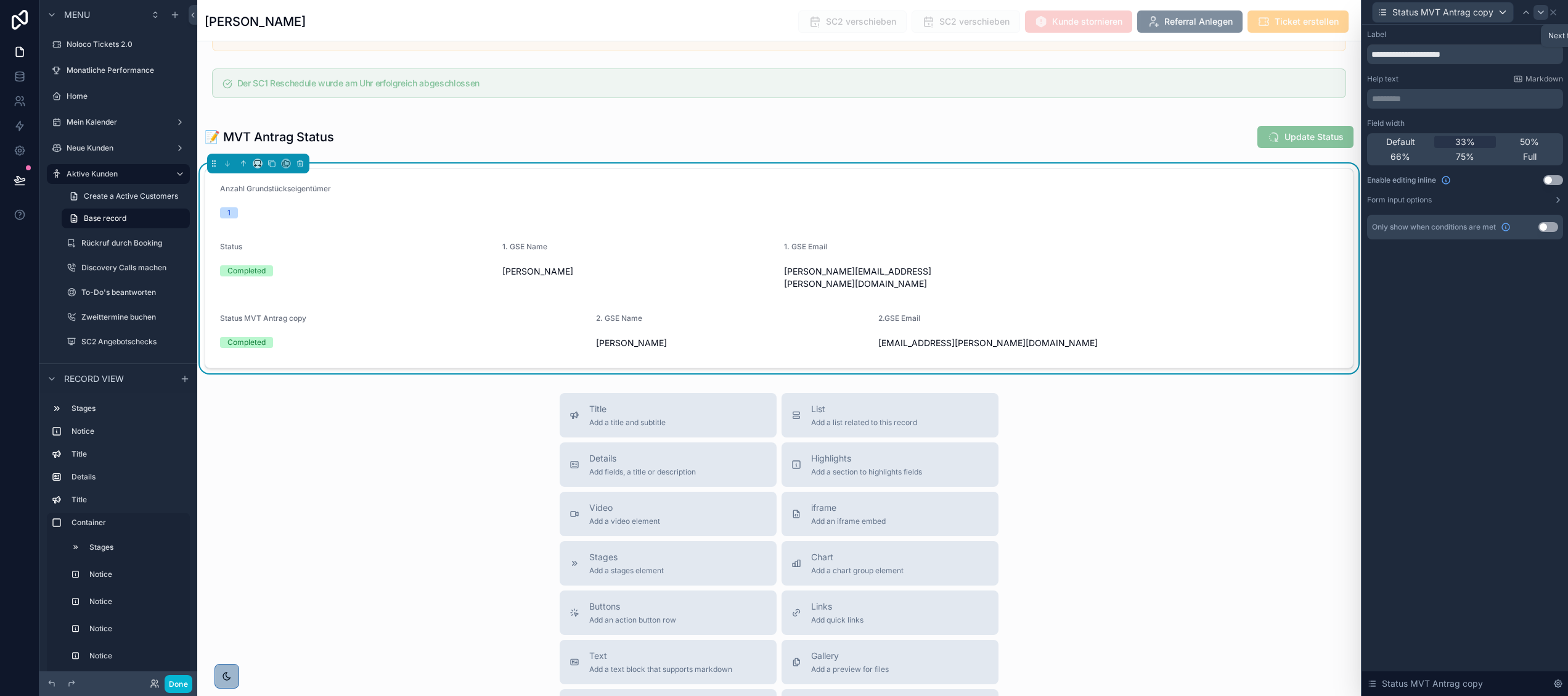
click at [1533, 9] on div at bounding box center [1540, 12] width 15 height 15
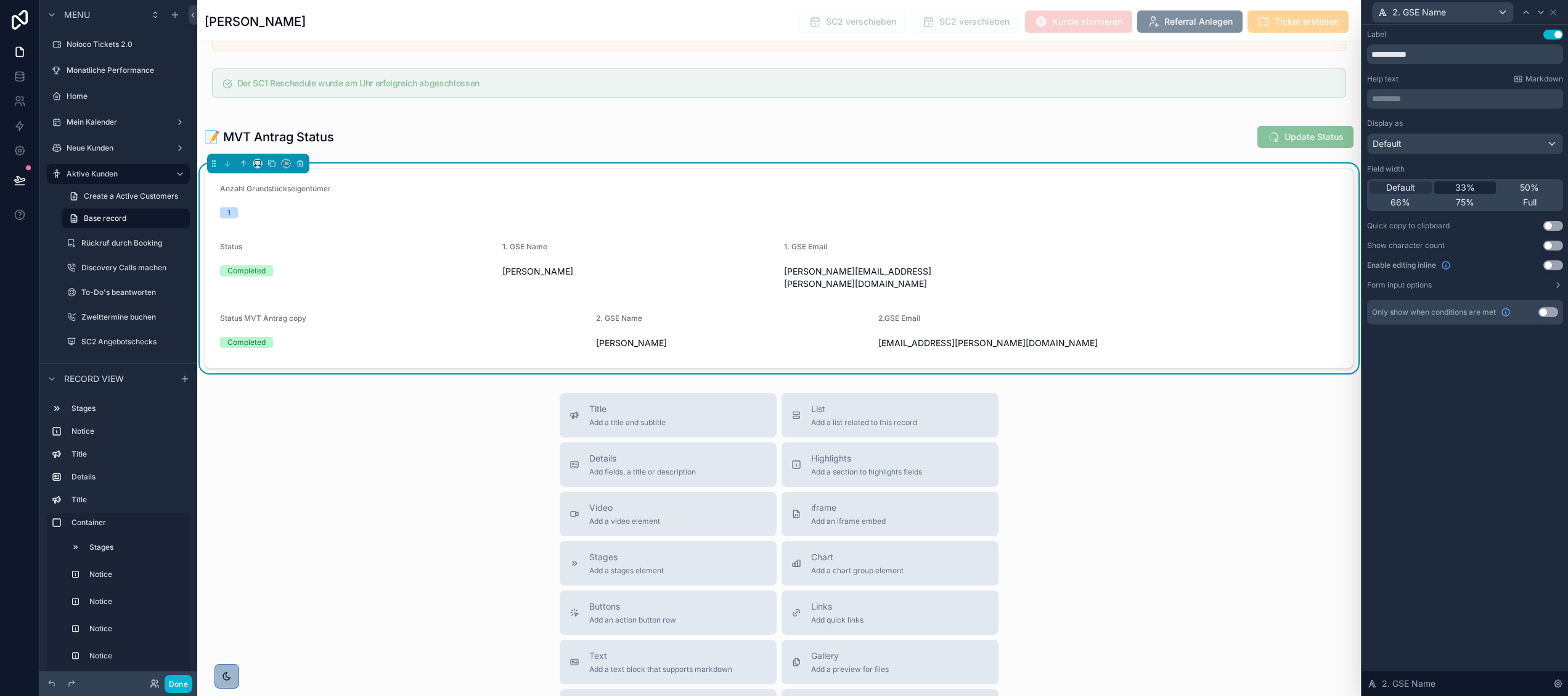
click at [1460, 183] on span "33%" at bounding box center [1464, 187] width 20 height 12
click at [1543, 5] on div at bounding box center [1540, 12] width 15 height 15
click at [1462, 188] on span "33%" at bounding box center [1464, 187] width 20 height 12
click at [1524, 10] on icon at bounding box center [1526, 12] width 10 height 10
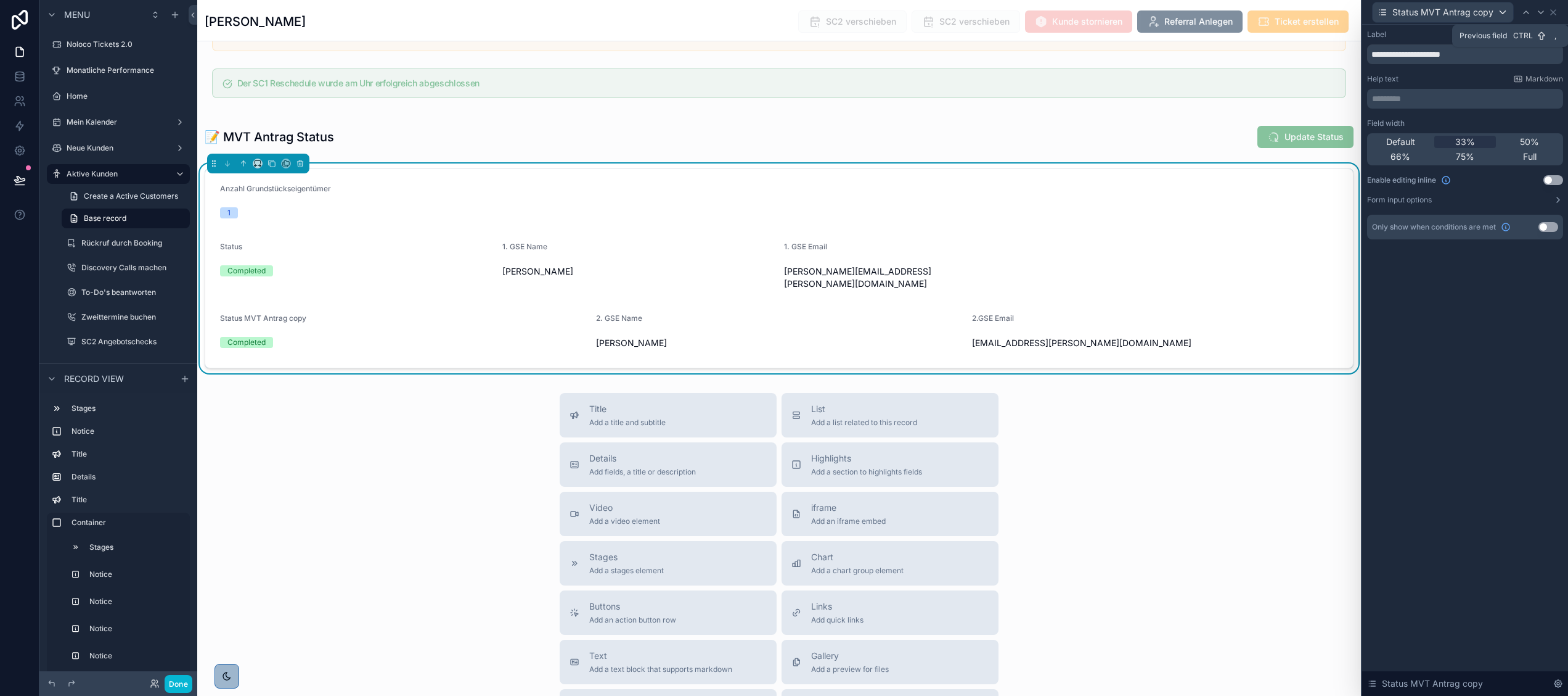
click at [1524, 10] on icon at bounding box center [1526, 12] width 10 height 10
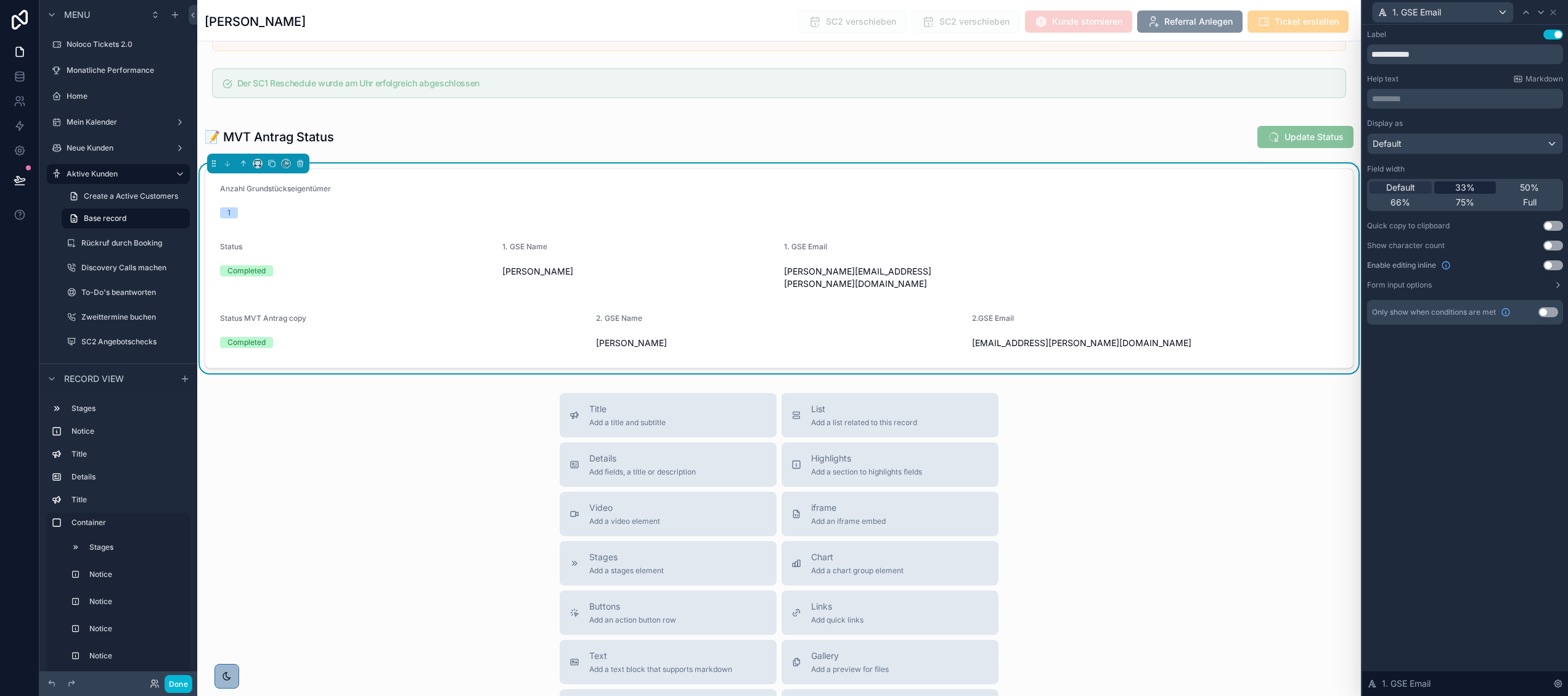
click at [1462, 185] on span "33%" at bounding box center [1464, 187] width 20 height 12
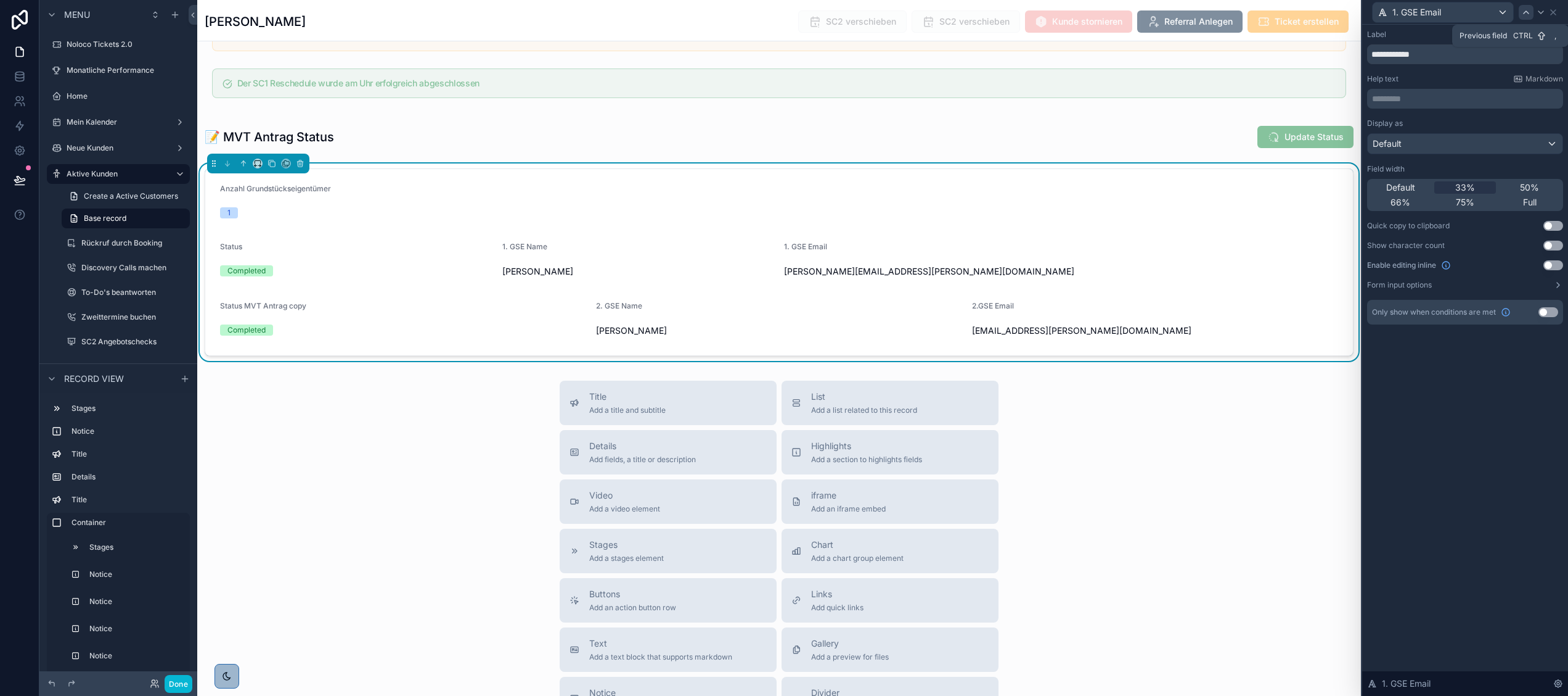
click at [1525, 7] on icon at bounding box center [1526, 12] width 10 height 10
click at [1458, 183] on span "33%" at bounding box center [1464, 187] width 20 height 12
click at [1526, 16] on icon at bounding box center [1526, 12] width 10 height 10
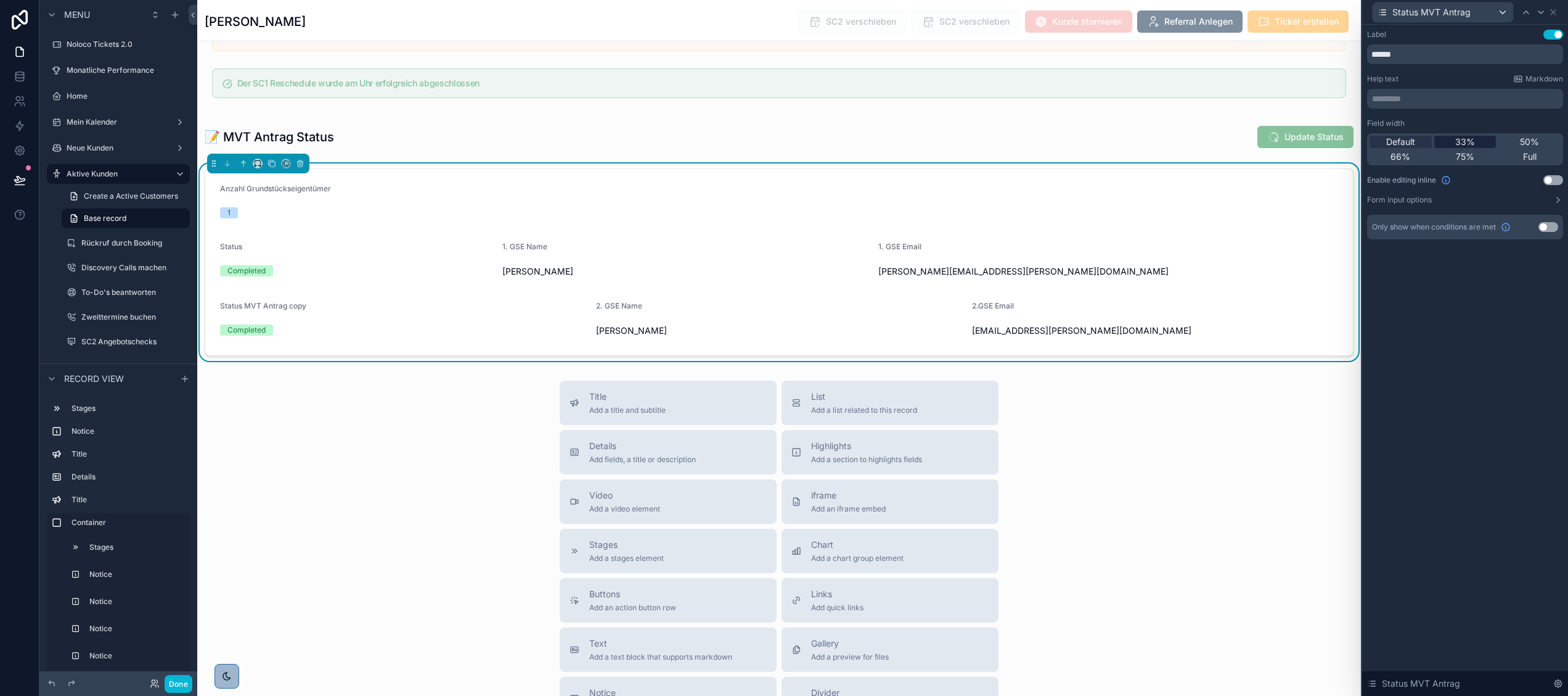
click at [1458, 140] on span "33%" at bounding box center [1464, 141] width 20 height 12
click at [1412, 47] on input "******" at bounding box center [1464, 54] width 196 height 20
type input "*********"
click at [1542, 14] on icon at bounding box center [1540, 12] width 10 height 10
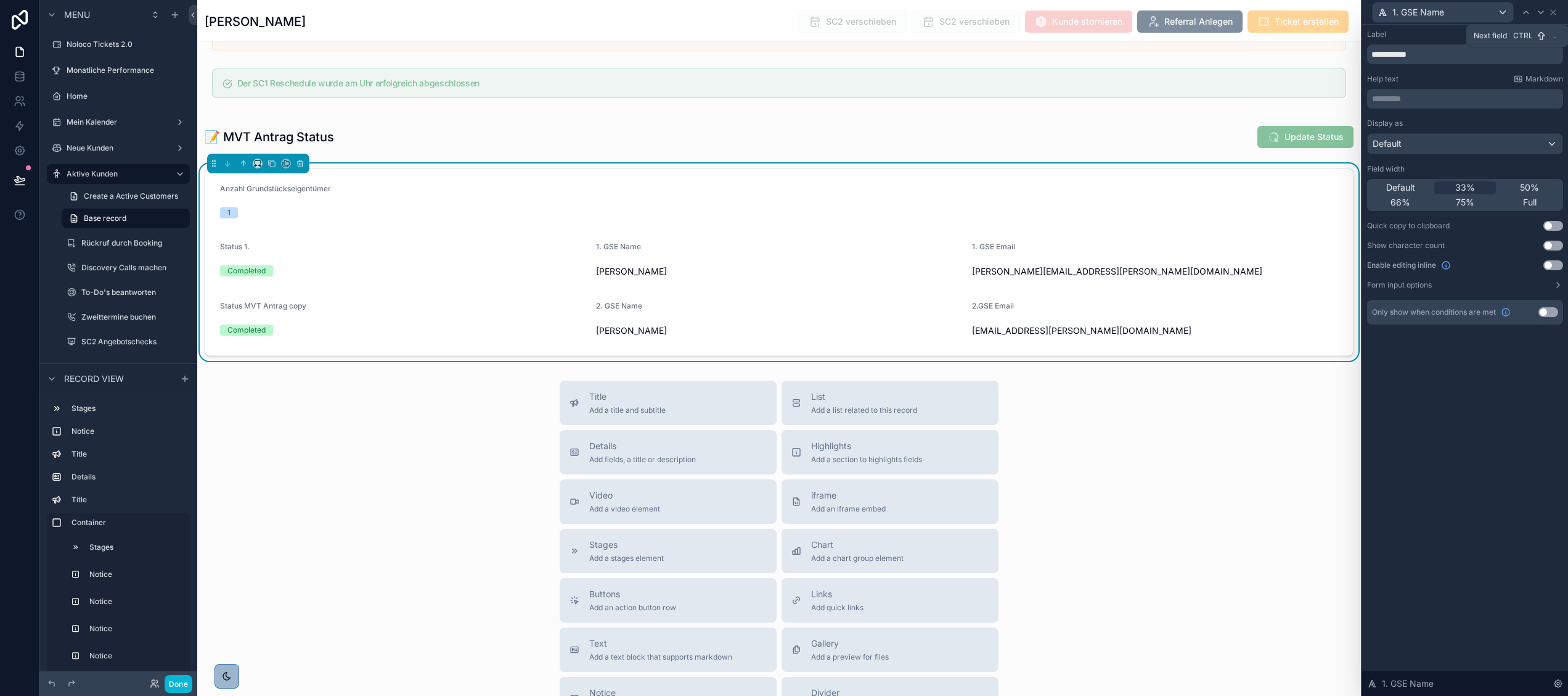
click at [1542, 14] on icon at bounding box center [1540, 12] width 10 height 10
click at [1540, 13] on icon at bounding box center [1540, 12] width 5 height 2
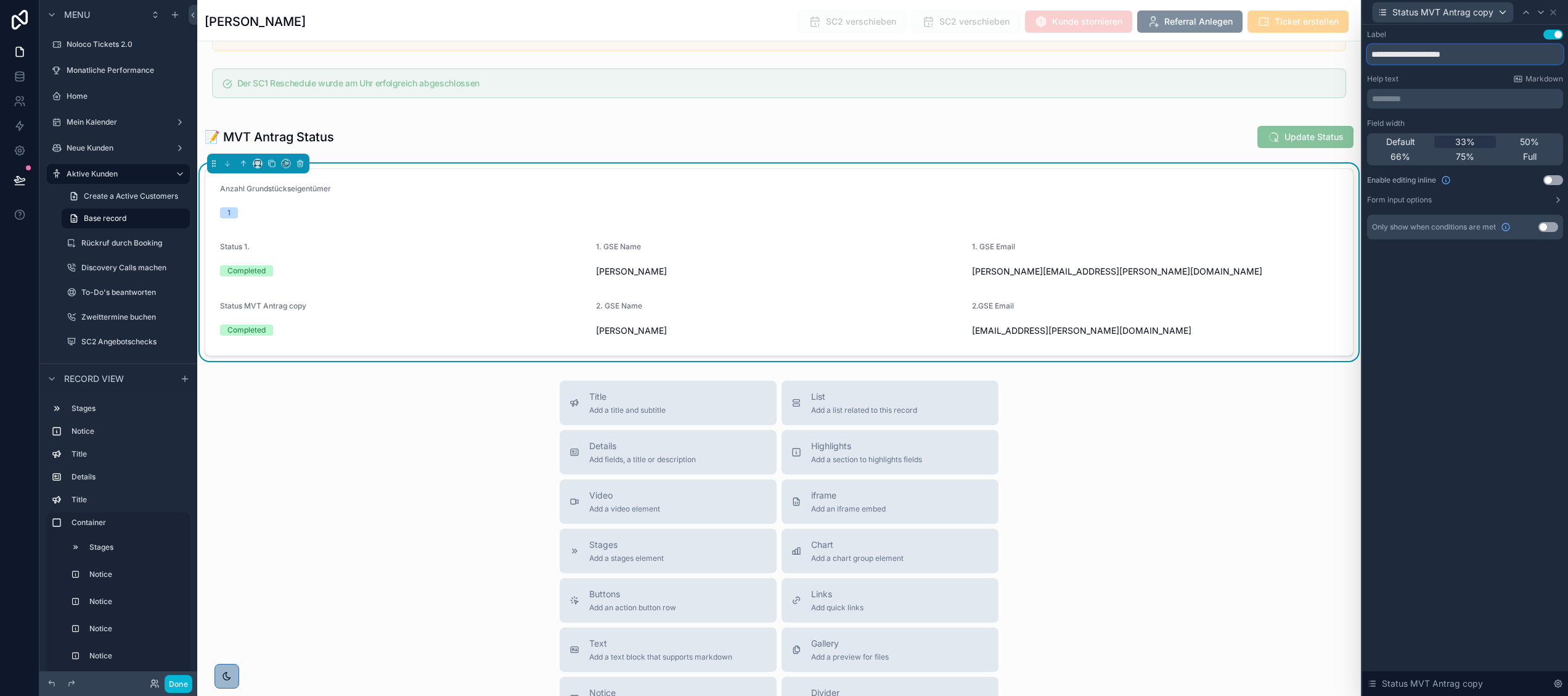
click at [1479, 48] on input "**********" at bounding box center [1464, 54] width 196 height 20
type input "*********"
click at [1257, 465] on div "Title Add a title and subtitle List Add a list related to this record Details A…" at bounding box center [779, 600] width 1164 height 439
click at [171, 686] on button "Done" at bounding box center [179, 684] width 28 height 18
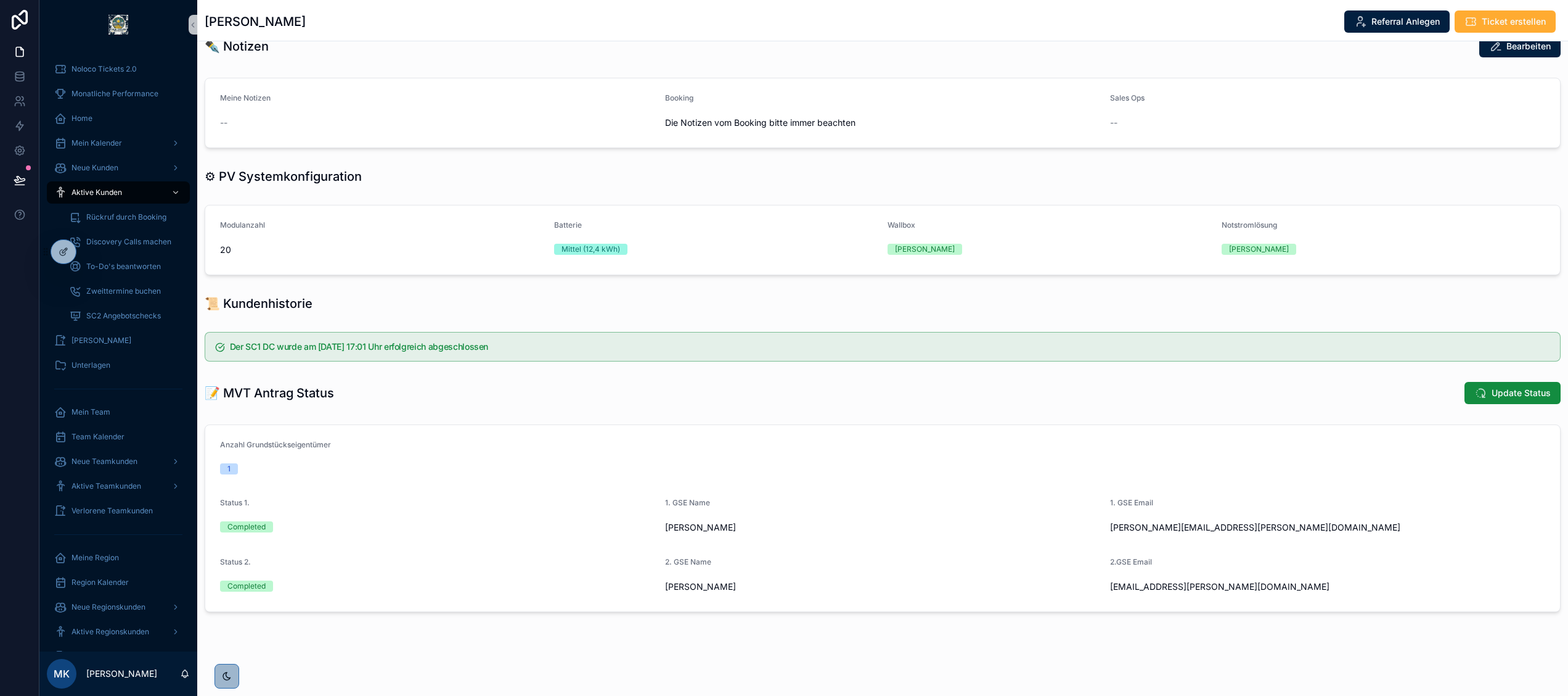
scroll to position [491, 0]
click at [63, 252] on icon at bounding box center [64, 250] width 5 height 5
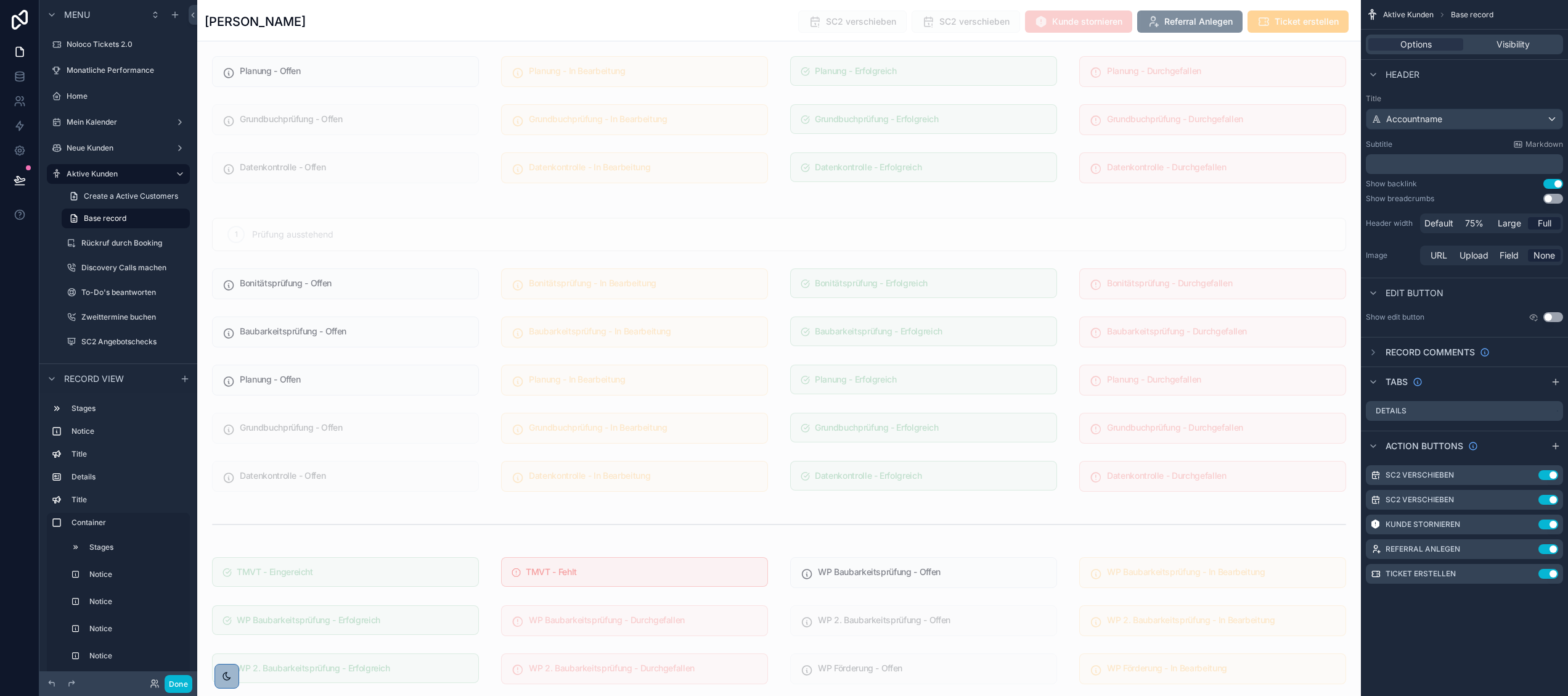
scroll to position [3629, 0]
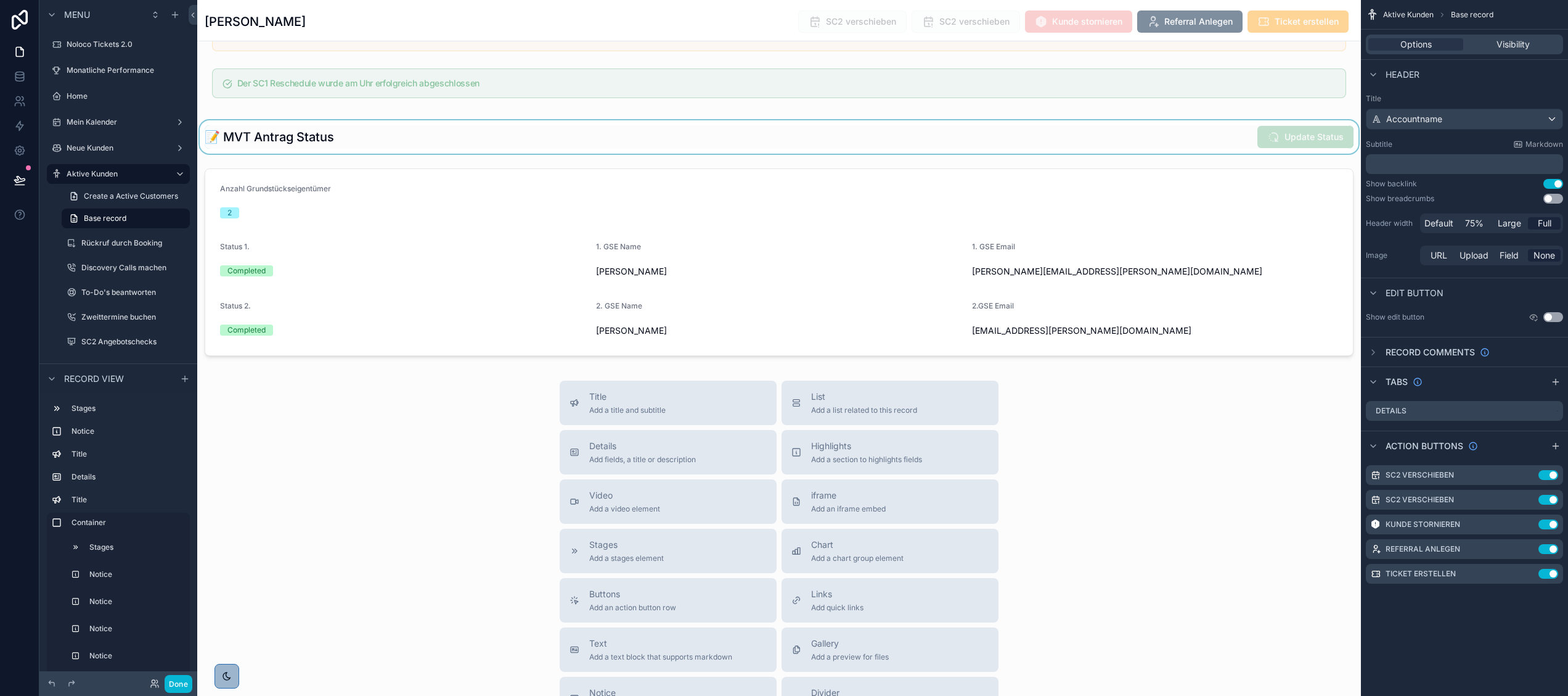
click at [706, 153] on div "scrollable content" at bounding box center [779, 136] width 1164 height 33
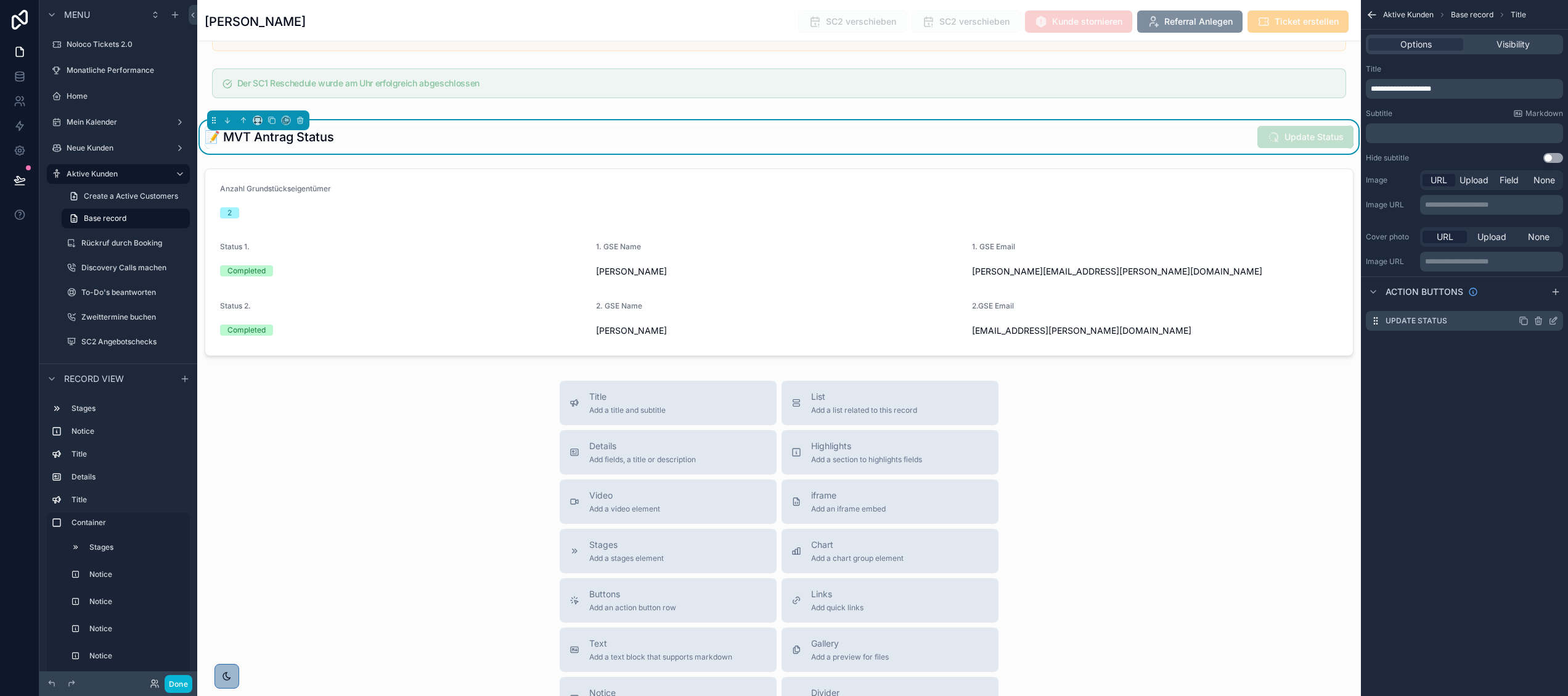
click at [1556, 317] on icon "scrollable content" at bounding box center [1553, 321] width 10 height 10
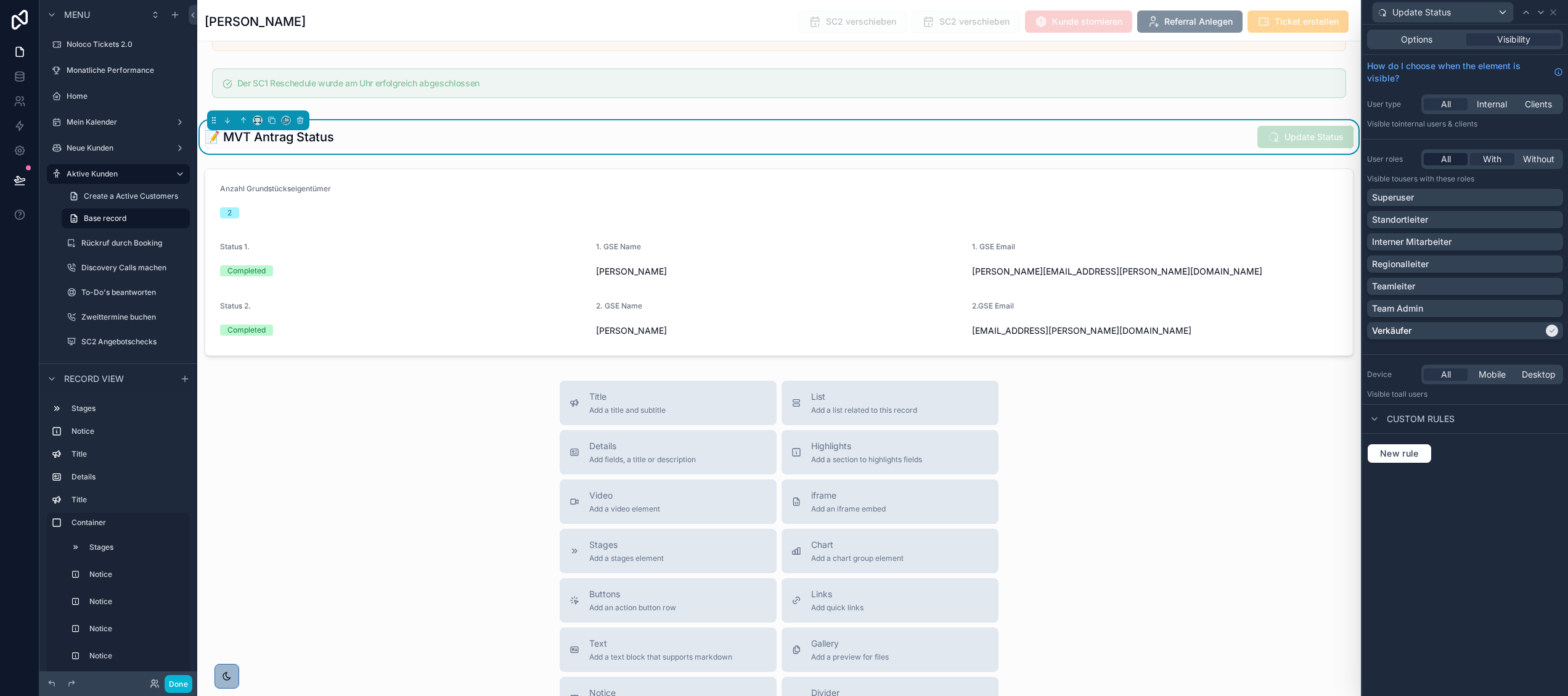
click at [1445, 157] on span "All" at bounding box center [1446, 158] width 10 height 12
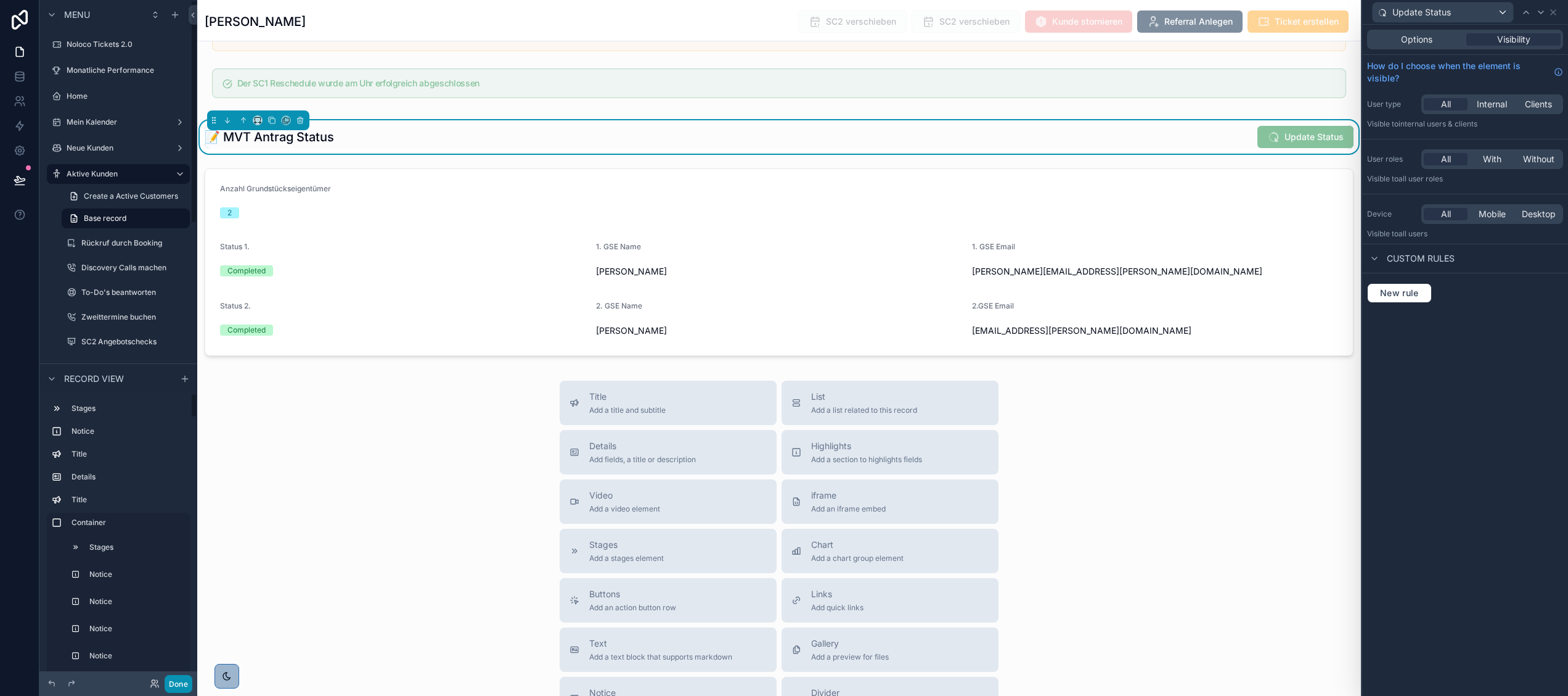
click at [175, 682] on button "Done" at bounding box center [179, 684] width 28 height 18
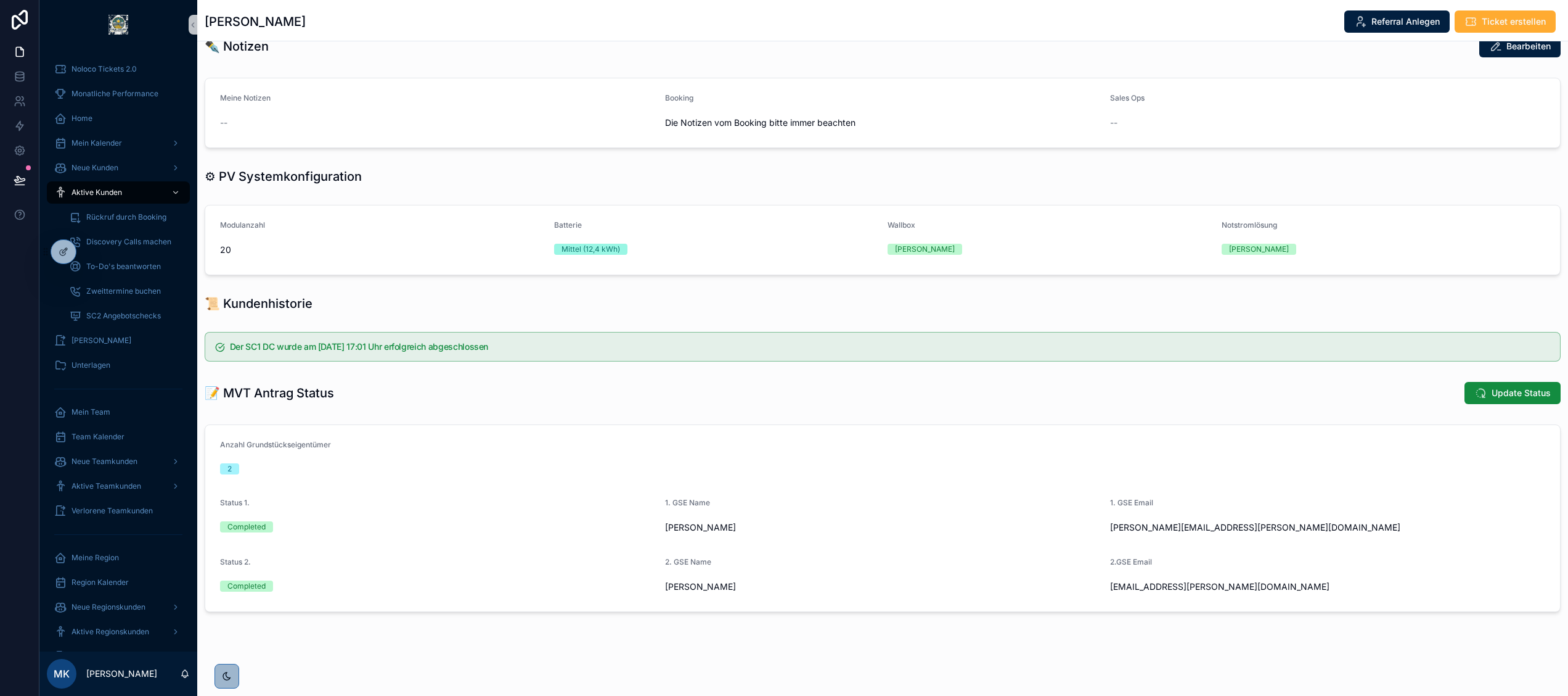
scroll to position [491, 0]
click at [62, 247] on icon at bounding box center [64, 251] width 10 height 10
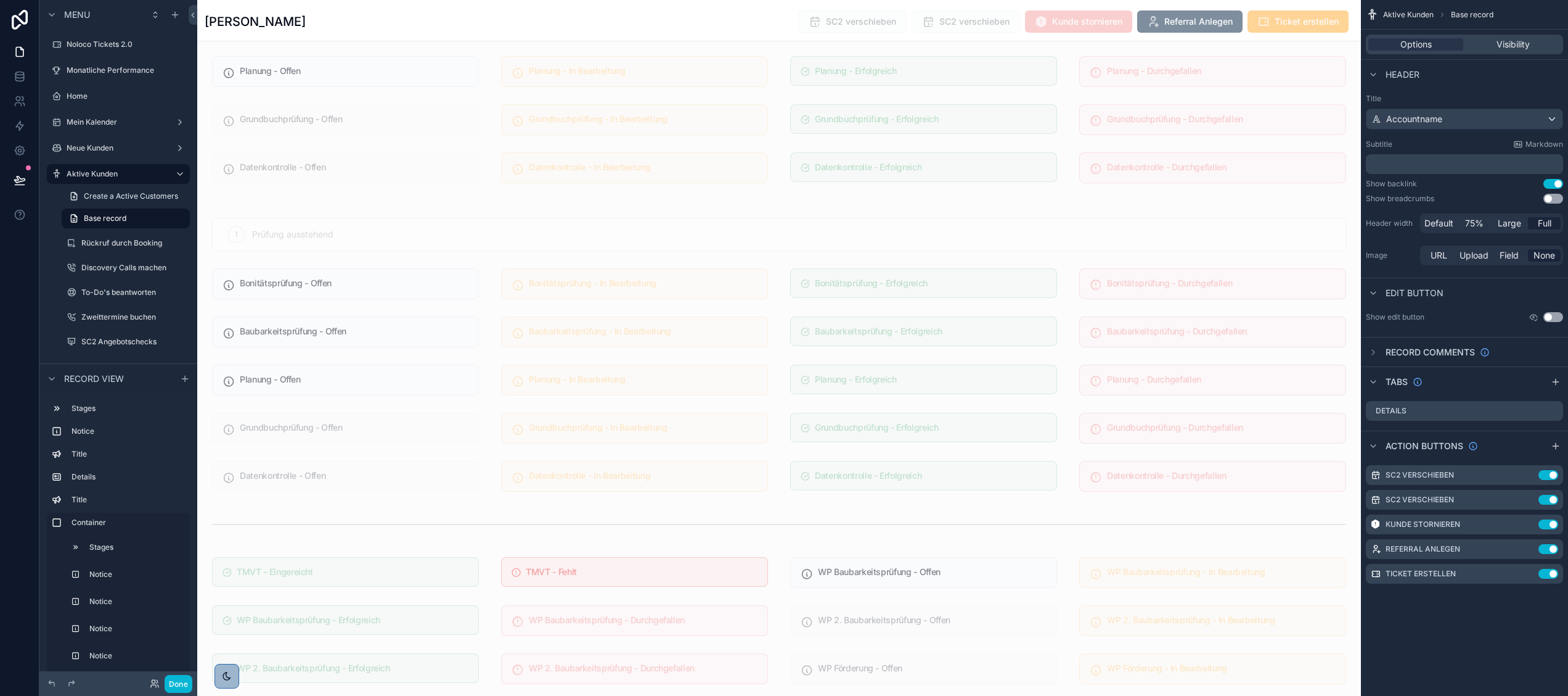
scroll to position [3629, 0]
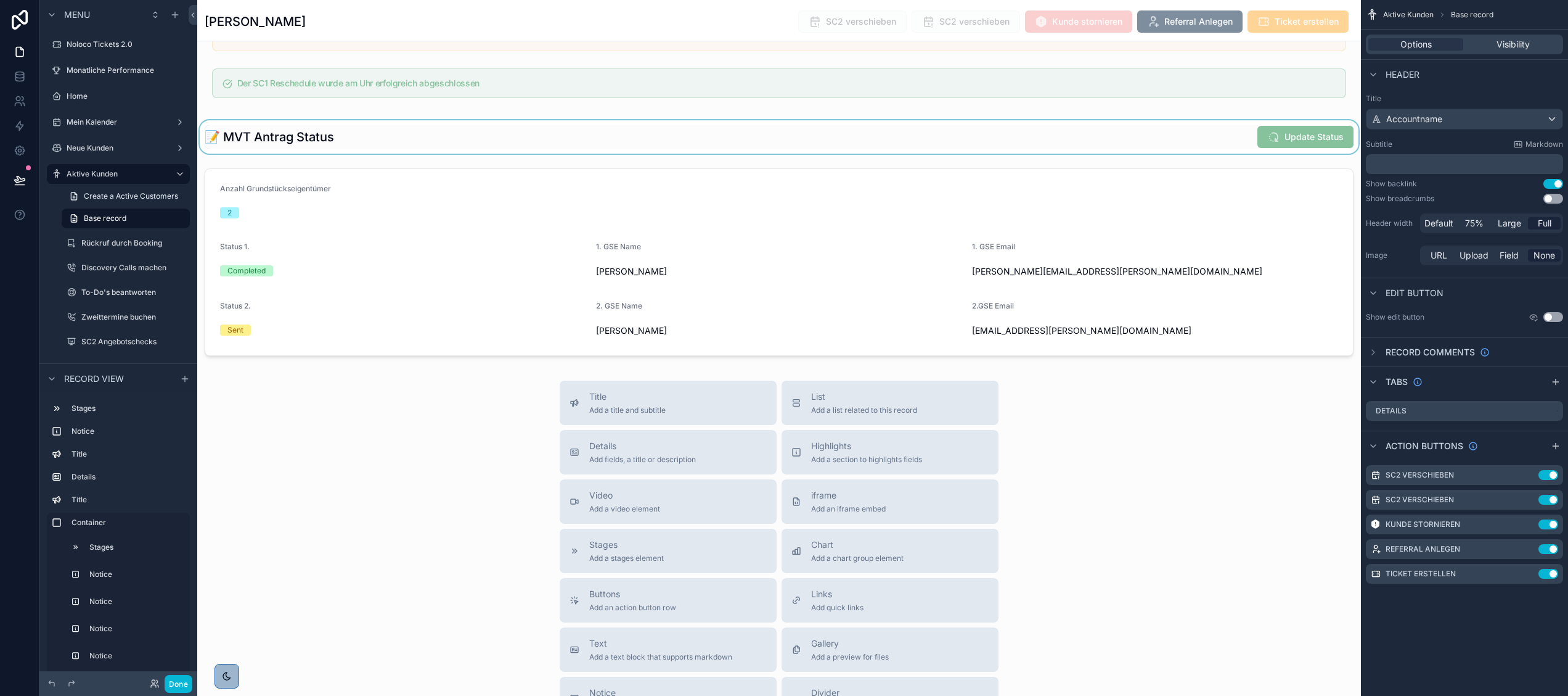
click at [459, 153] on div "scrollable content" at bounding box center [779, 136] width 1164 height 33
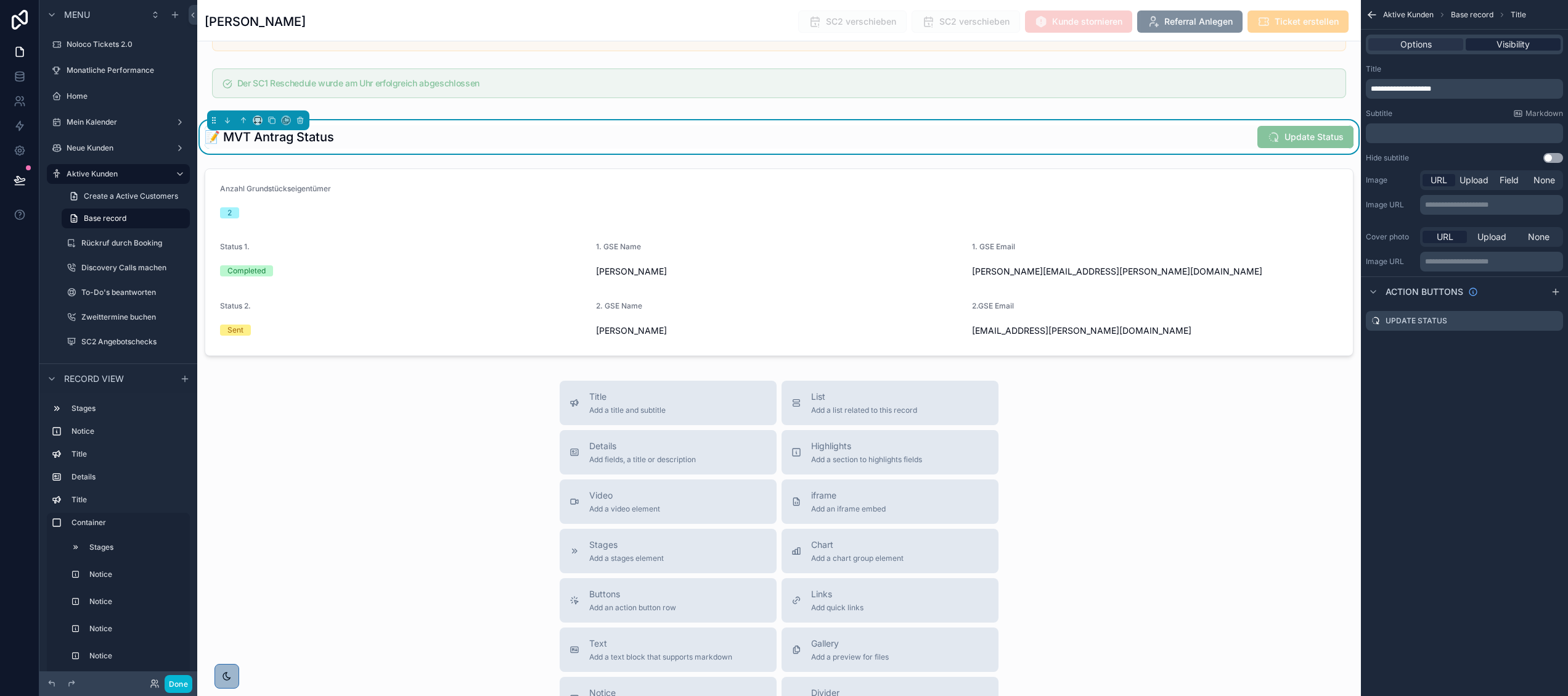
click at [1501, 42] on span "Visibility" at bounding box center [1513, 44] width 33 height 12
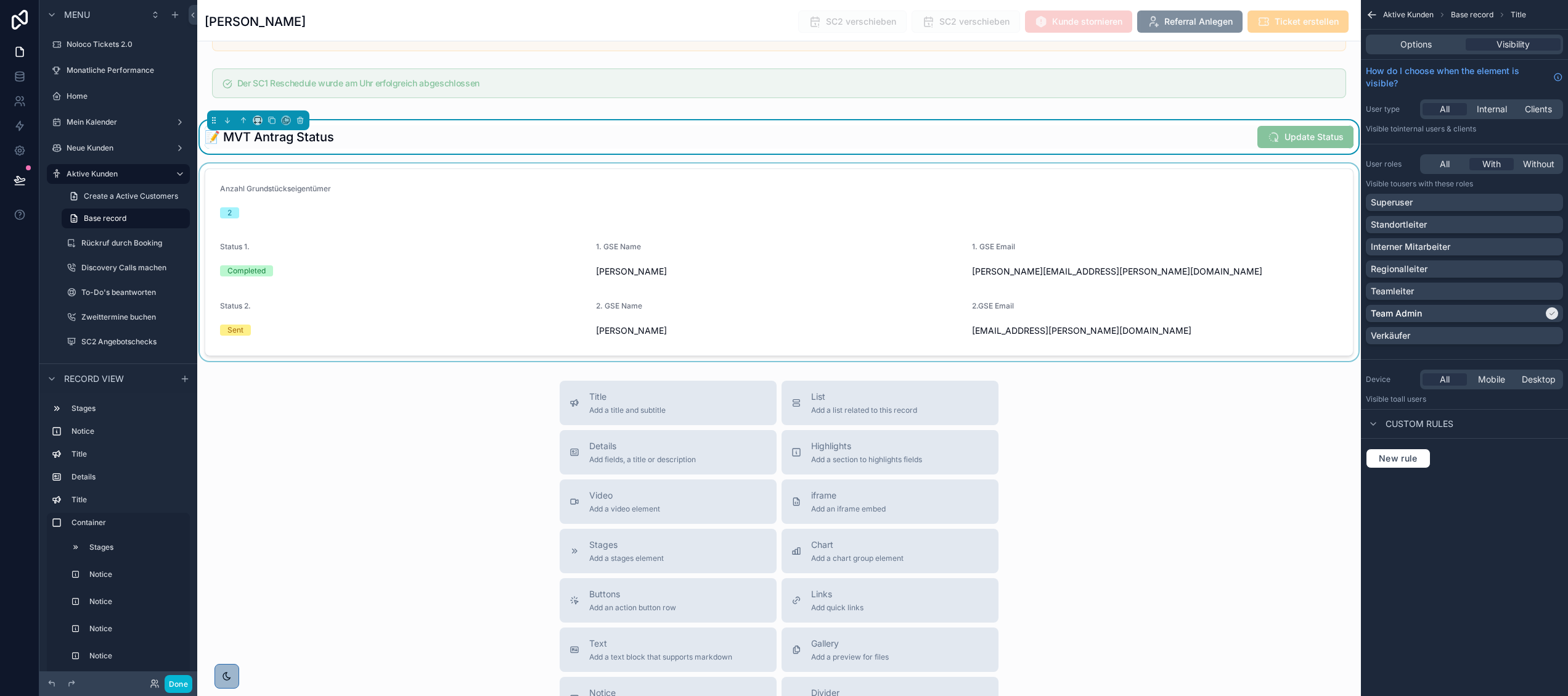
click at [915, 220] on div "scrollable content" at bounding box center [779, 262] width 1164 height 197
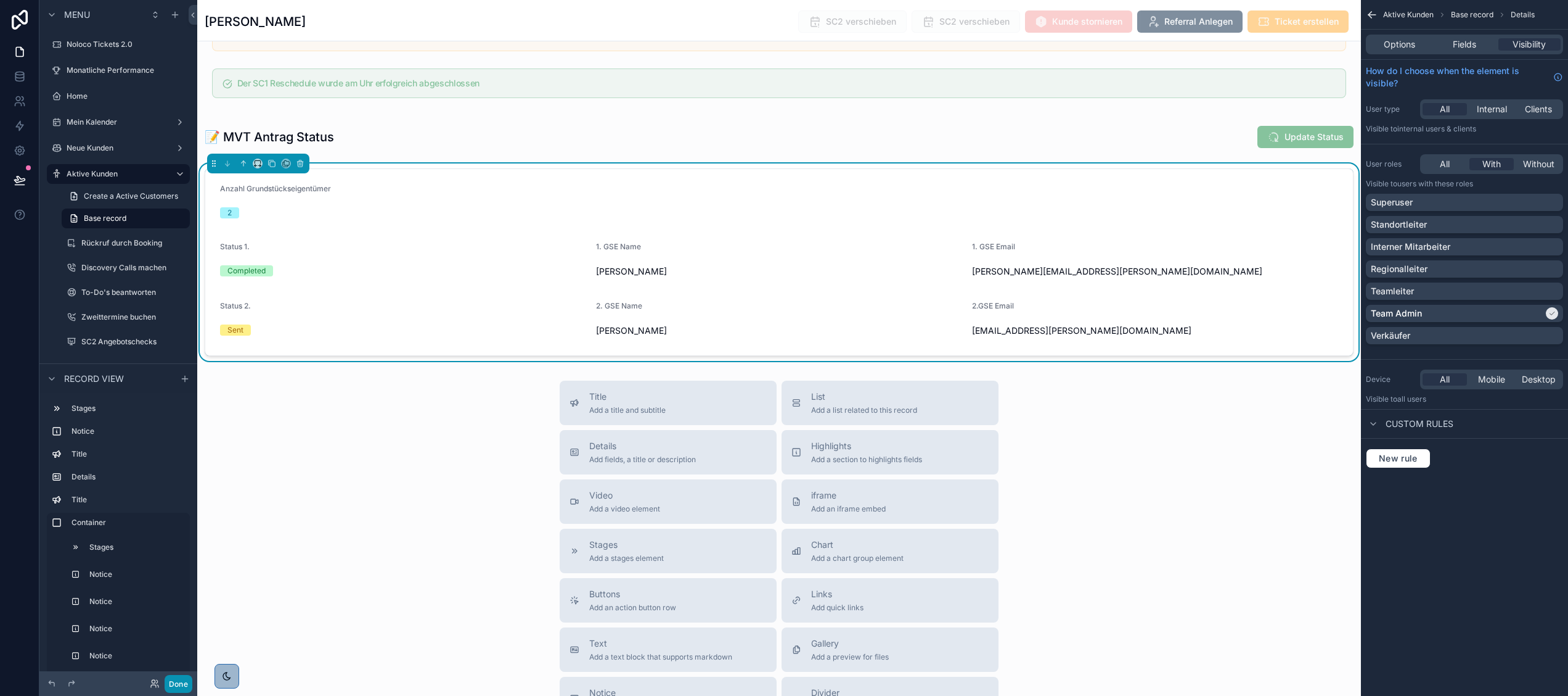
click at [171, 680] on button "Done" at bounding box center [179, 684] width 28 height 18
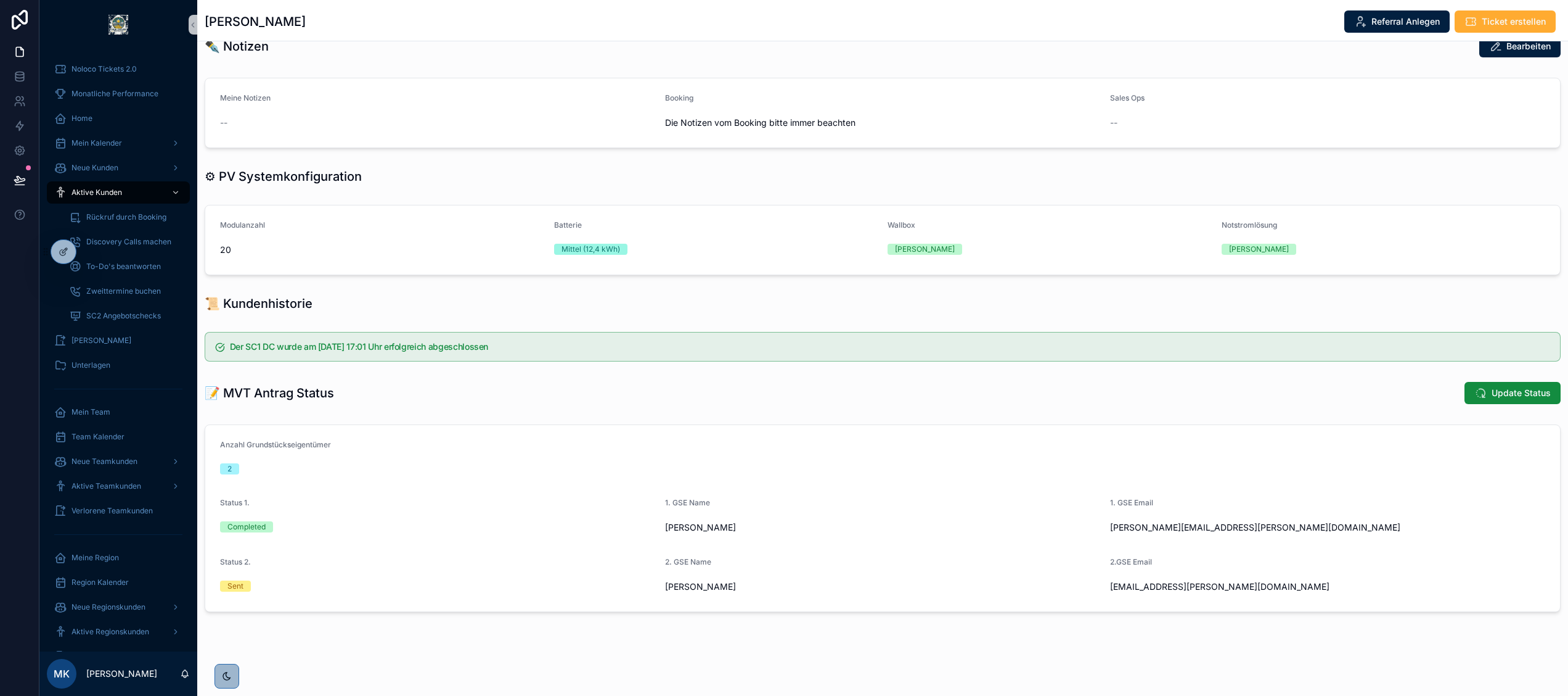
scroll to position [491, 0]
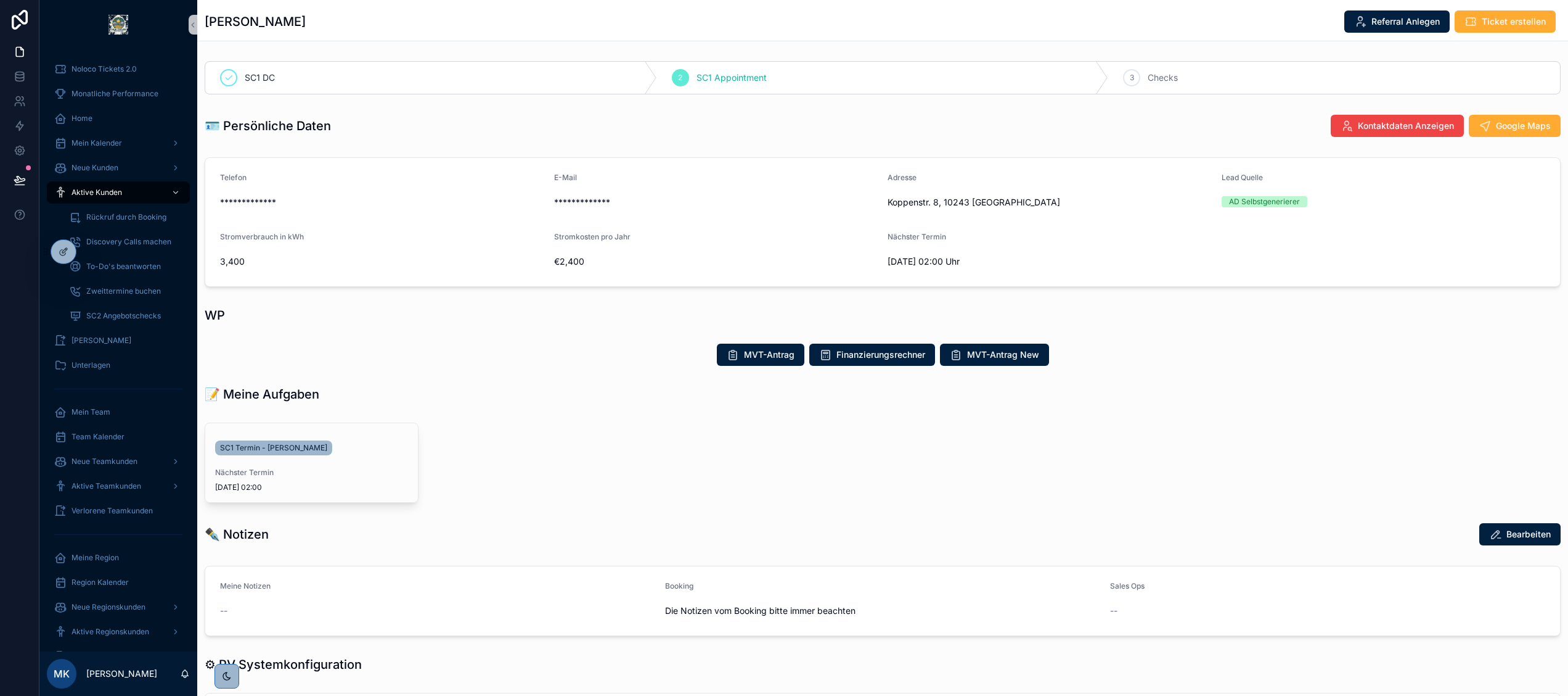
scroll to position [374, 0]
